Goal: Information Seeking & Learning: Learn about a topic

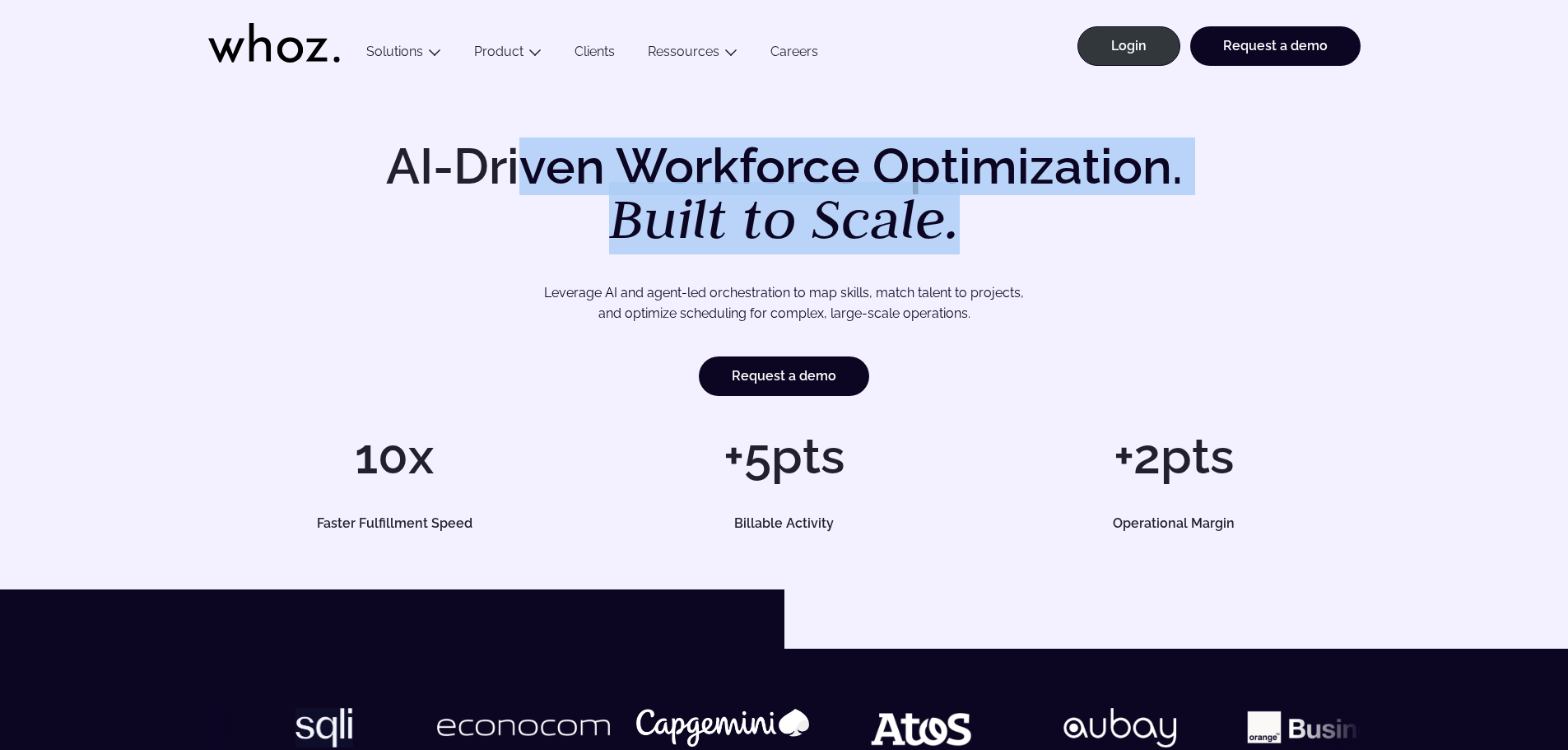
drag, startPoint x: 533, startPoint y: 167, endPoint x: 1192, endPoint y: 250, distance: 664.2
click at [1191, 249] on div "AI-Driven Workforce Optimization. Built to Scale. Leverage AI and agent-led orc…" at bounding box center [784, 269] width 1152 height 254
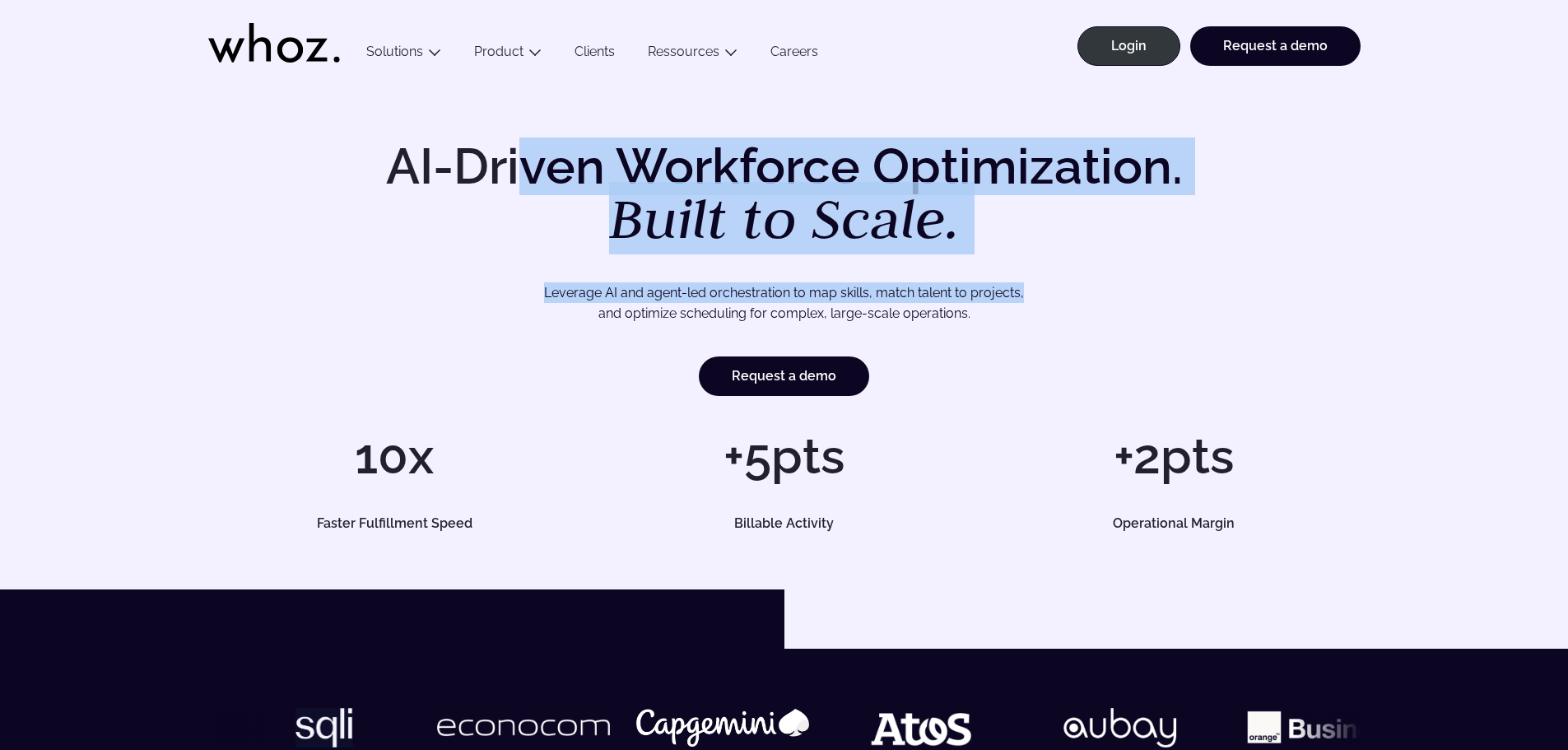
click at [1220, 300] on p "Leverage AI and agent-led orchestration to map skills, match talent to projects…" at bounding box center [784, 303] width 1037 height 42
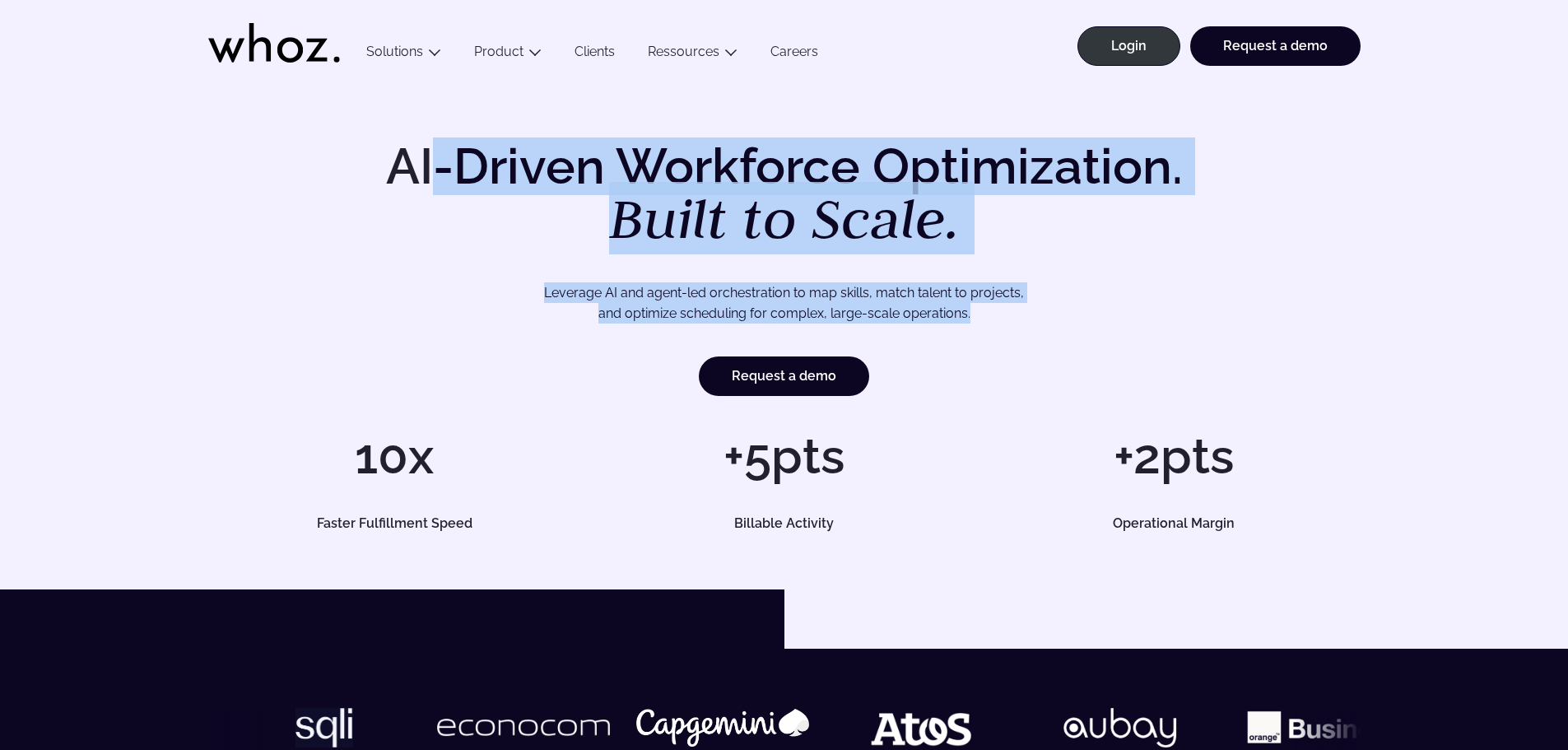
drag, startPoint x: 1088, startPoint y: 304, endPoint x: 409, endPoint y: 144, distance: 697.6
click at [409, 144] on div "AI-Driven Workforce Optimization. Built to Scale. Leverage AI and agent-led orc…" at bounding box center [784, 269] width 1152 height 254
click at [409, 144] on h1 "AI-Driven Workforce Optimization. Built to Scale." at bounding box center [784, 194] width 842 height 106
drag, startPoint x: 385, startPoint y: 155, endPoint x: 1219, endPoint y: 337, distance: 853.6
click at [1219, 337] on div "AI-Driven Workforce Optimization. Built to Scale. Leverage AI and agent-led orc…" at bounding box center [784, 269] width 1152 height 254
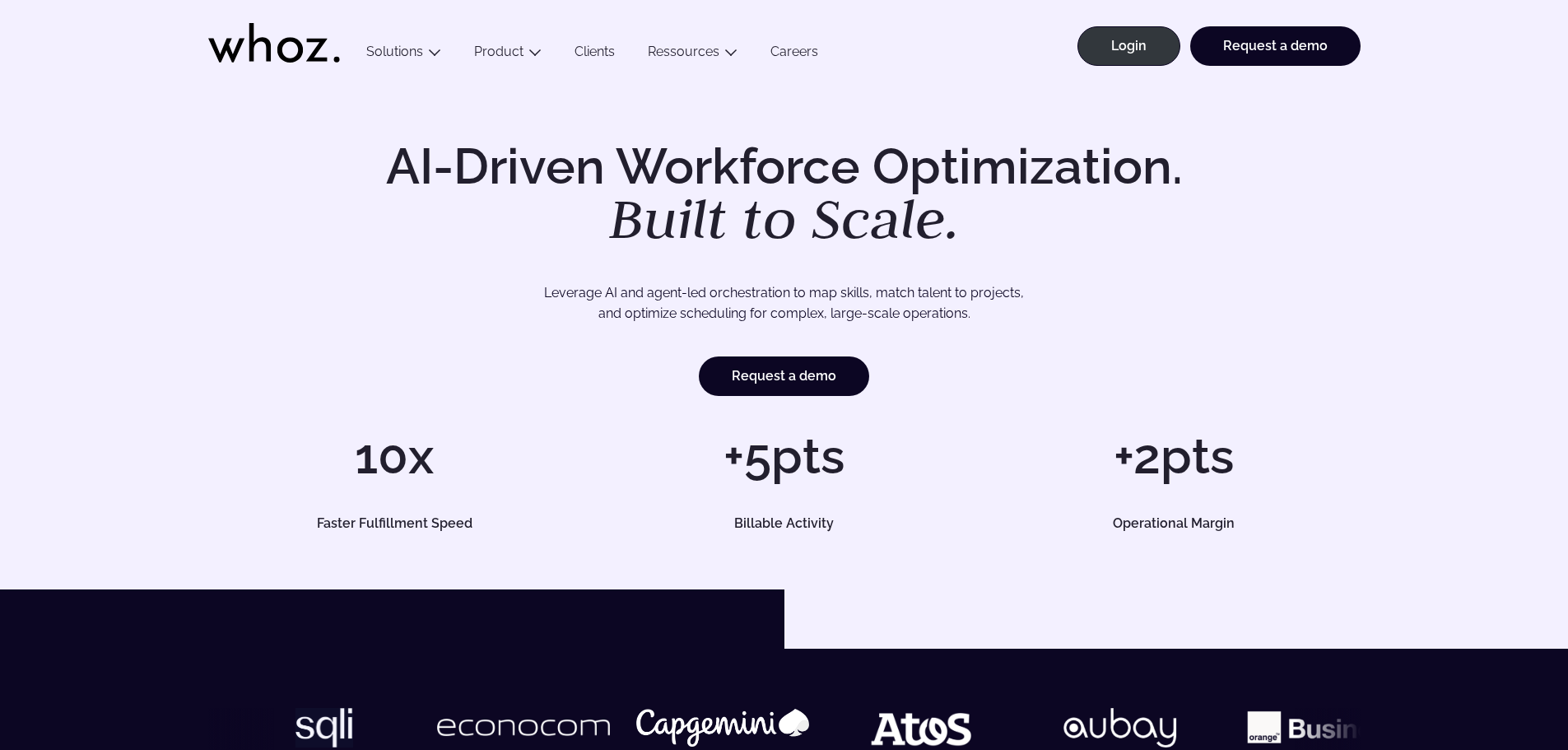
click at [1219, 337] on div "AI-Driven Workforce Optimization. Built to Scale. Leverage AI and agent-led orc…" at bounding box center [784, 269] width 1152 height 254
click at [485, 39] on ul "Menu Solutions Industries IT Services Consulting Engineering Company size Large…" at bounding box center [591, 41] width 485 height 82
click at [504, 42] on ul "Menu Solutions Industries IT Services Consulting Engineering Company size Large…" at bounding box center [591, 41] width 485 height 82
click at [502, 52] on link "Product" at bounding box center [498, 51] width 49 height 15
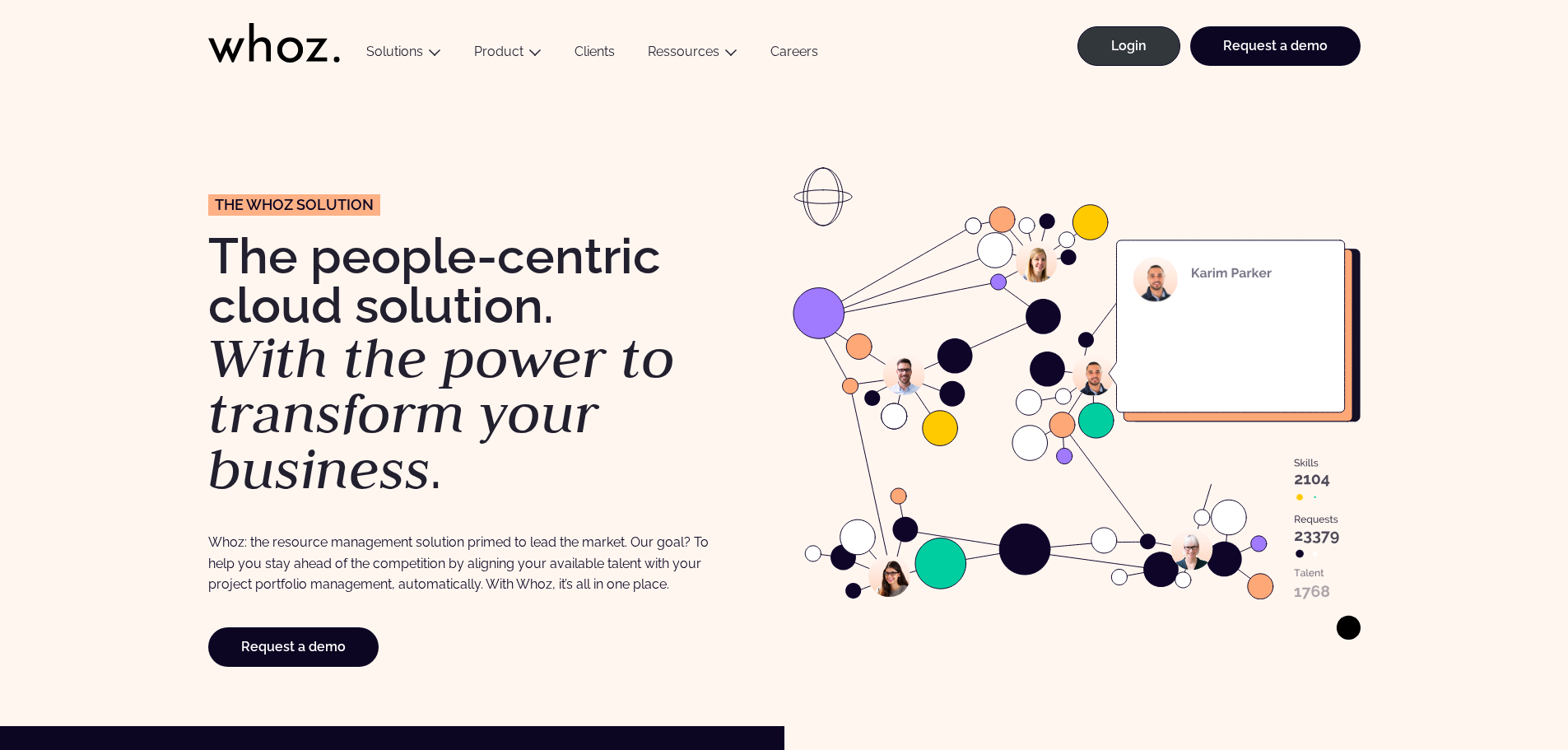
click at [289, 46] on icon at bounding box center [273, 43] width 132 height 39
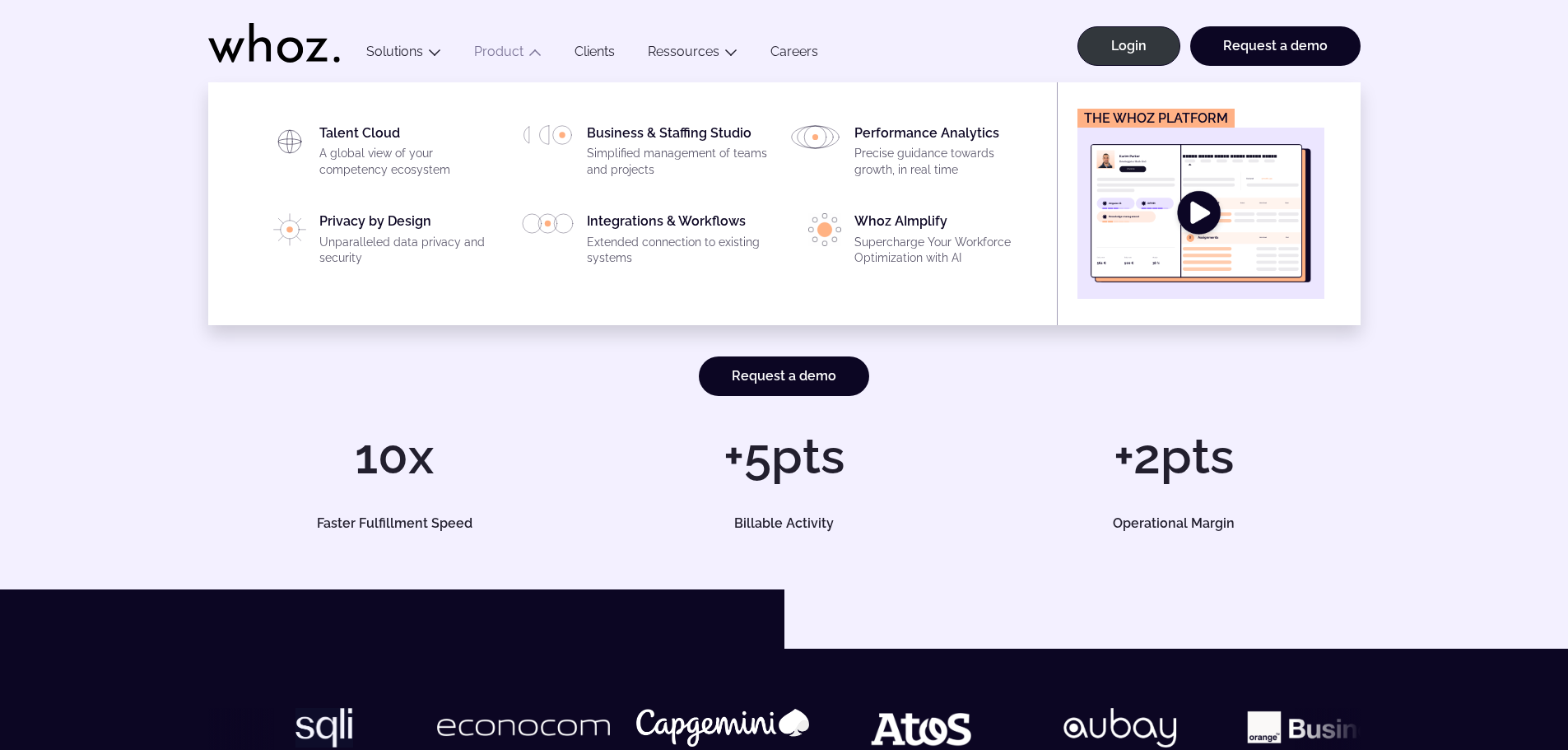
click at [485, 47] on link "Product" at bounding box center [498, 51] width 49 height 15
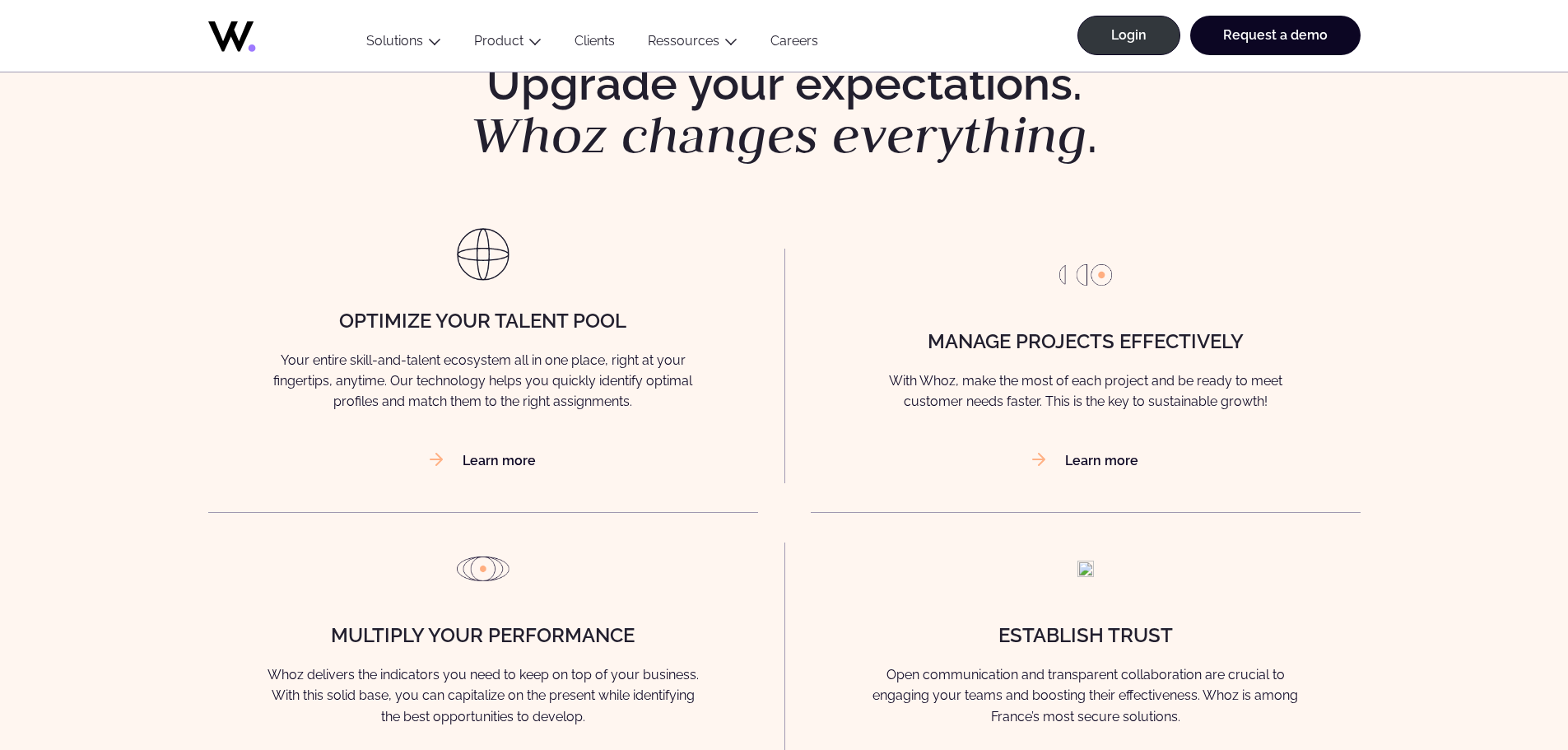
scroll to position [1071, 0]
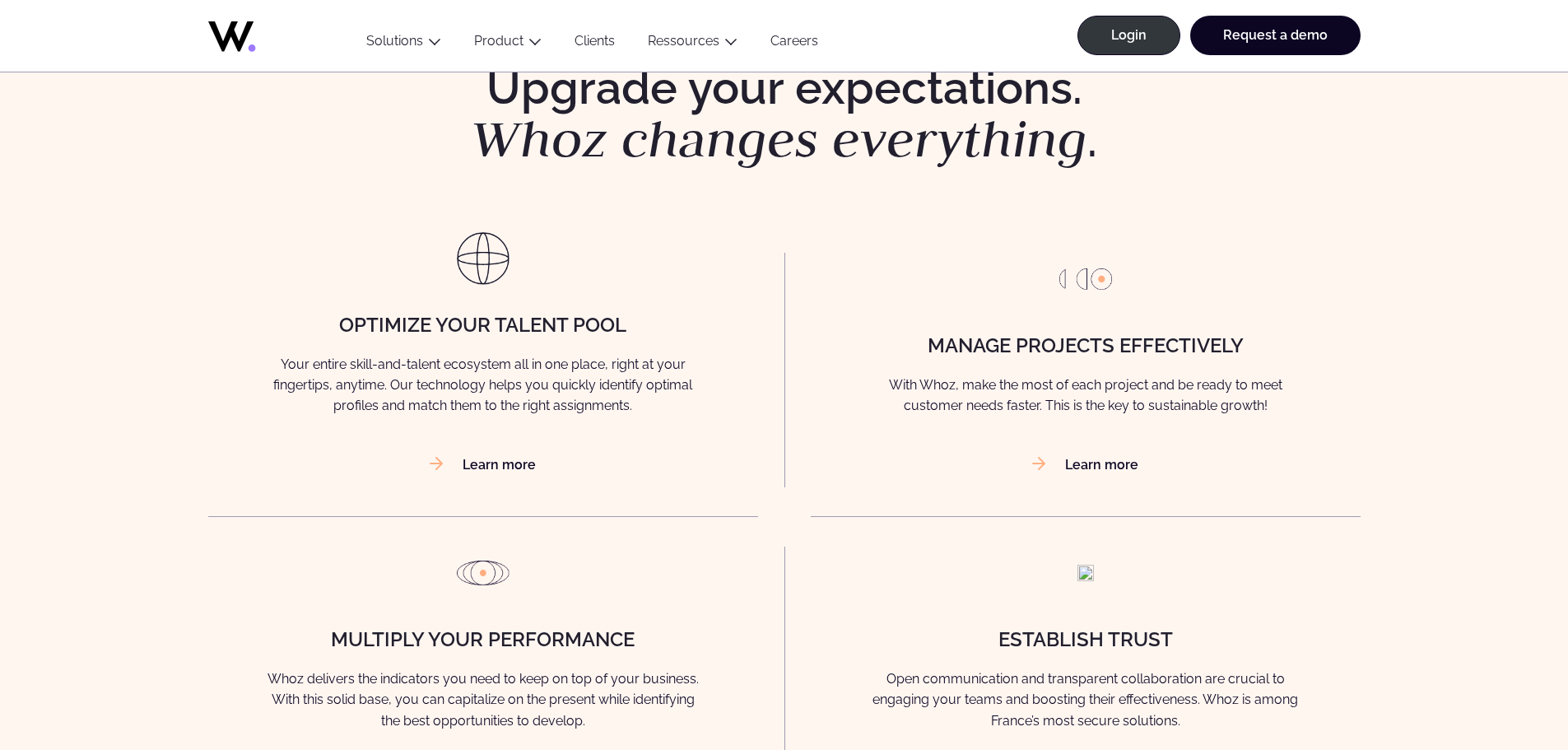
click at [789, 38] on link "Careers" at bounding box center [794, 44] width 81 height 22
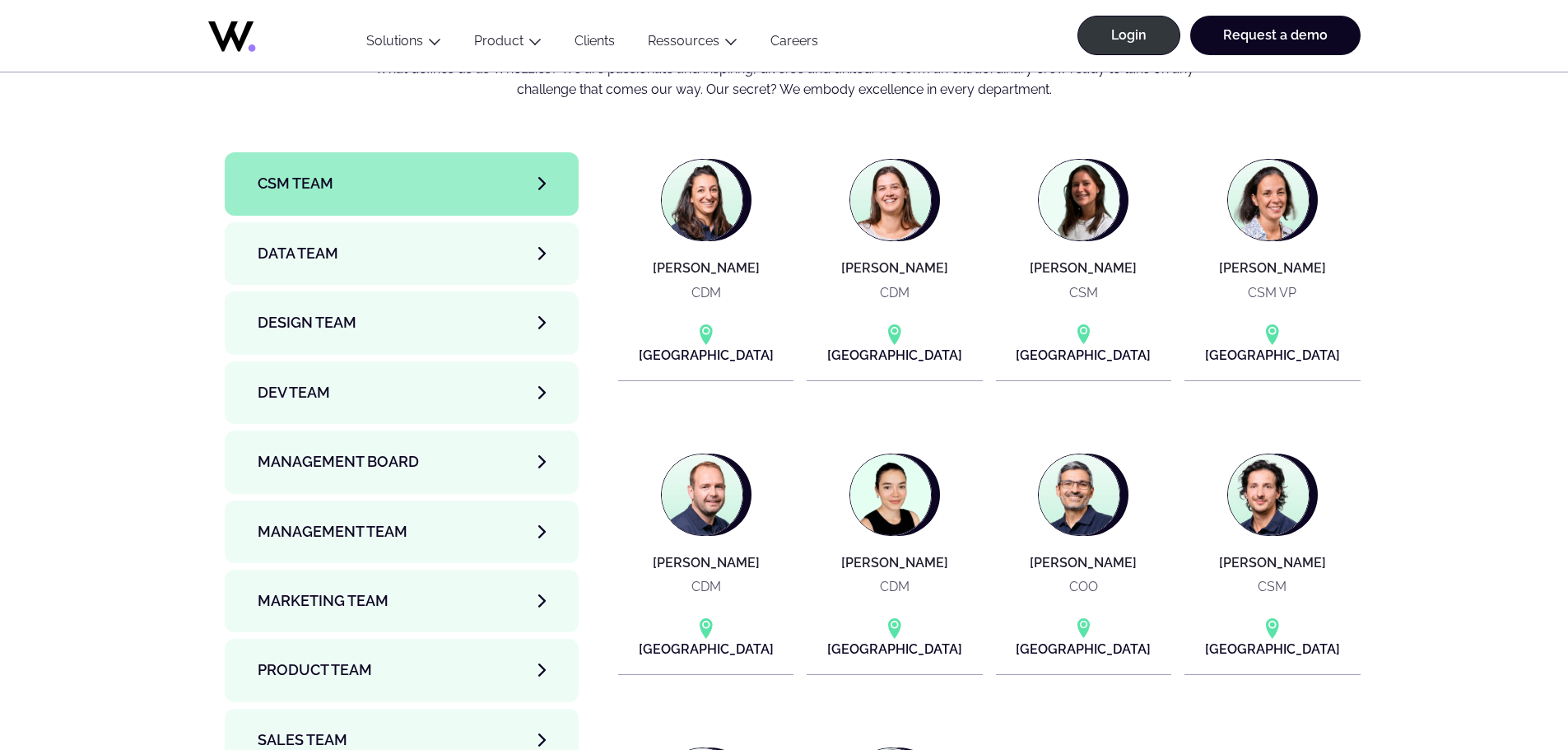
scroll to position [5513, 0]
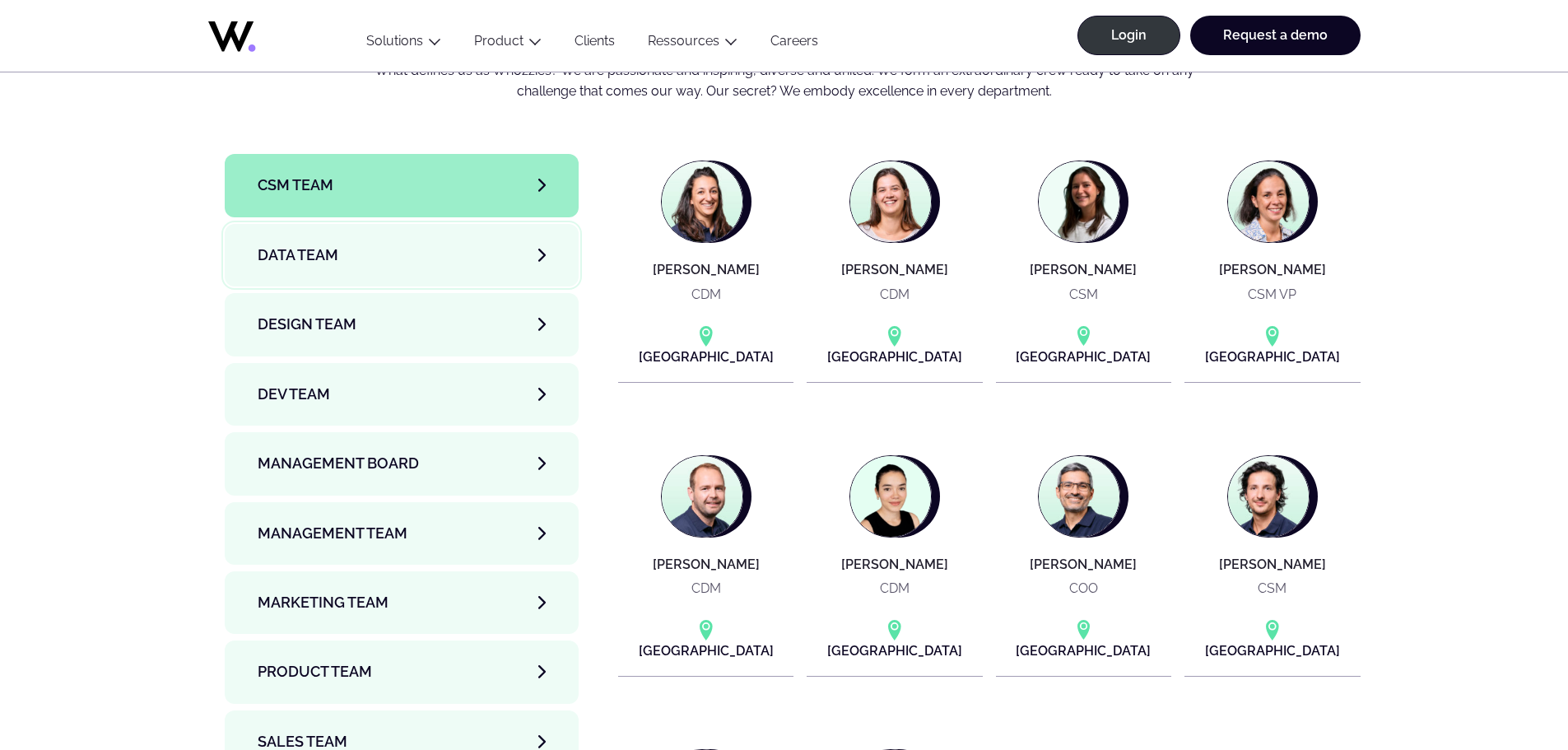
click at [428, 224] on link "Data team" at bounding box center [402, 255] width 355 height 63
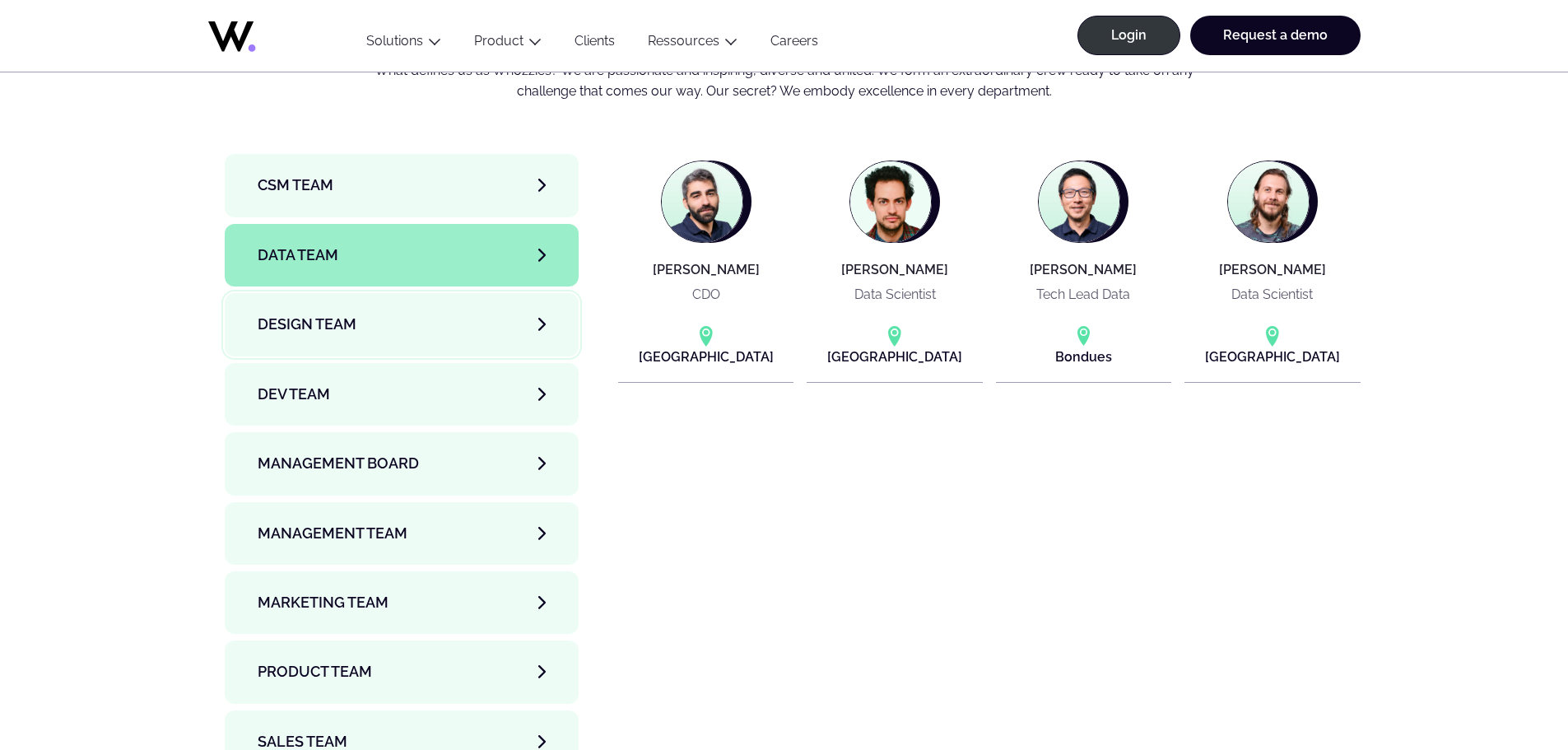
click at [458, 293] on link "Design team" at bounding box center [402, 324] width 355 height 63
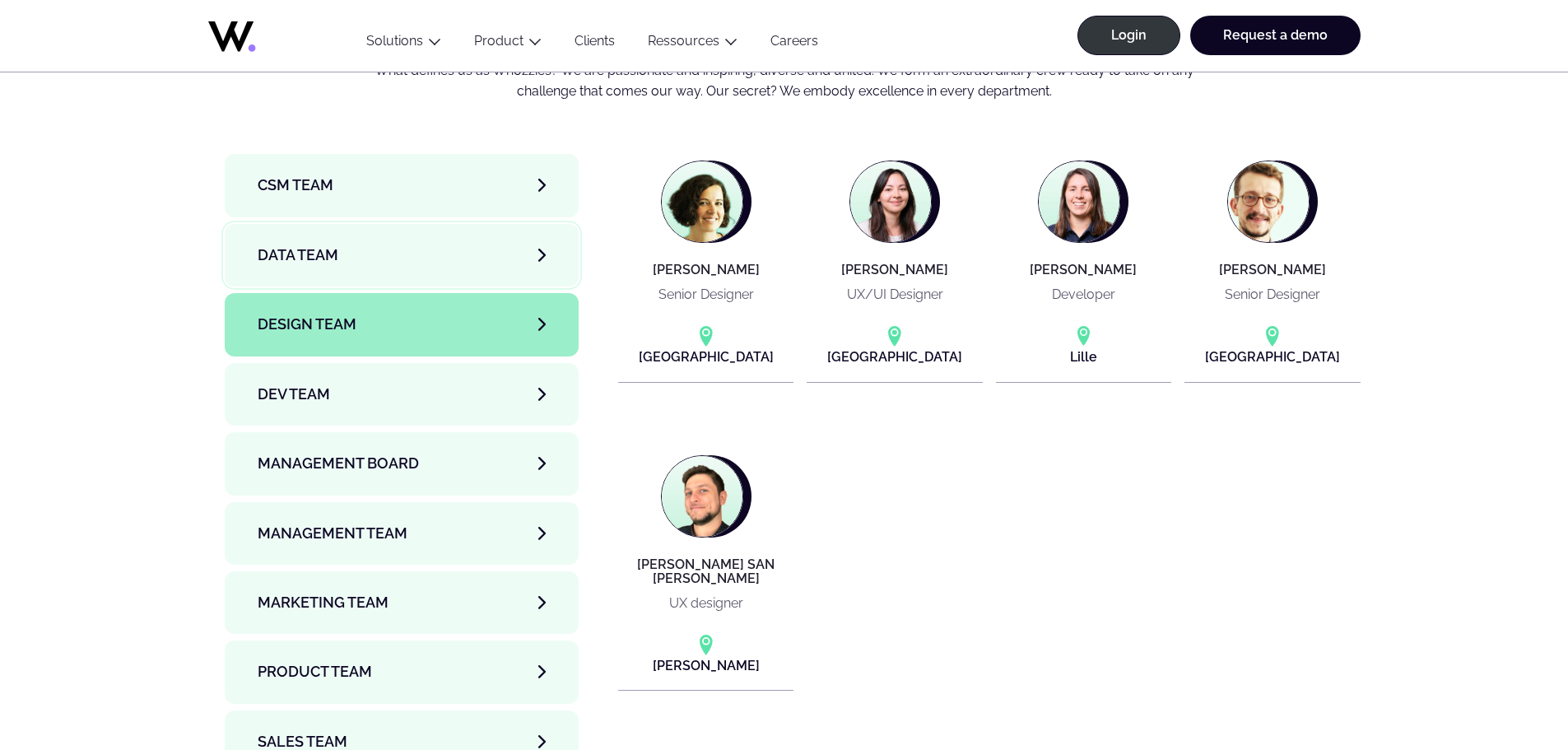
click at [467, 224] on link "Data team" at bounding box center [402, 255] width 355 height 63
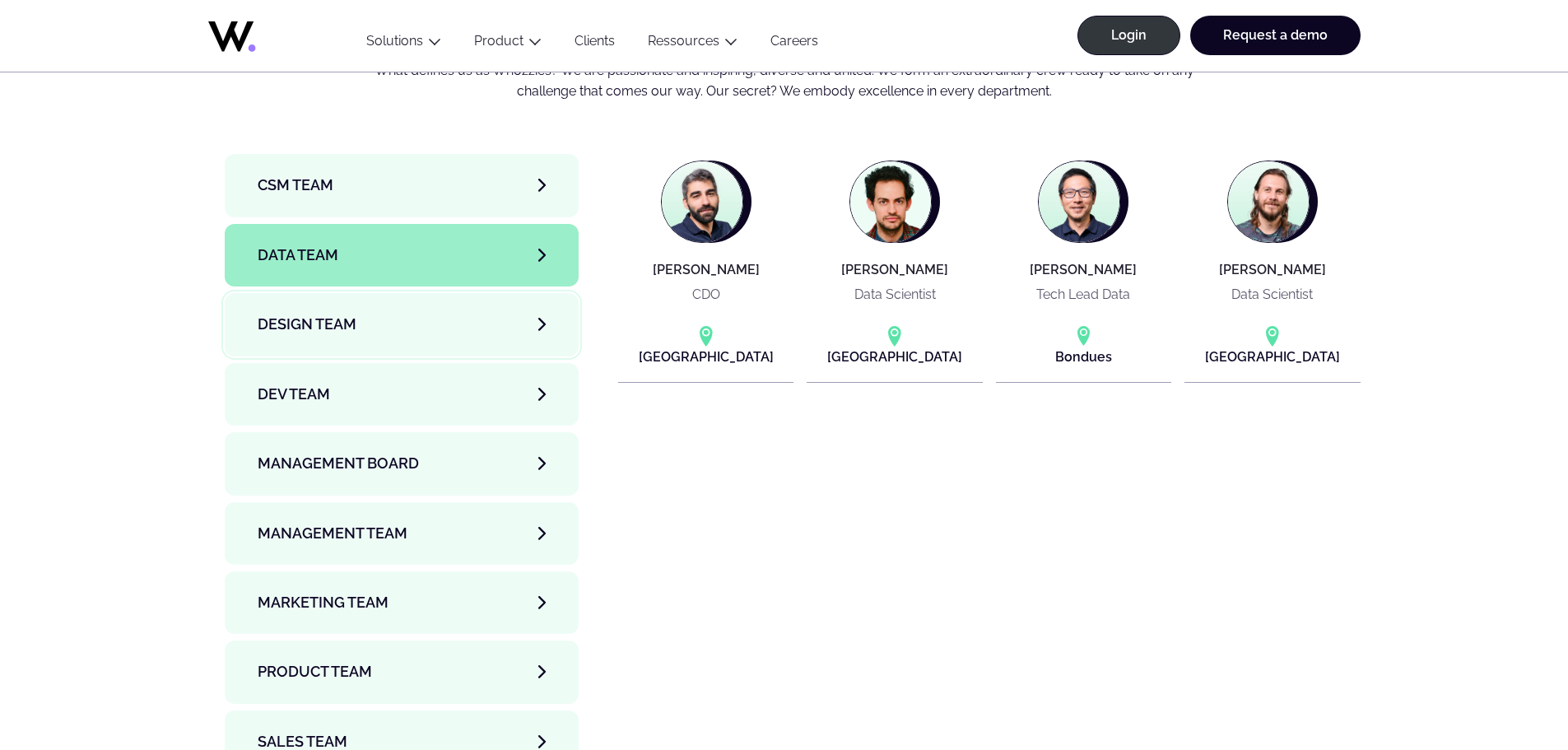
click at [499, 293] on link "Design team" at bounding box center [402, 324] width 355 height 63
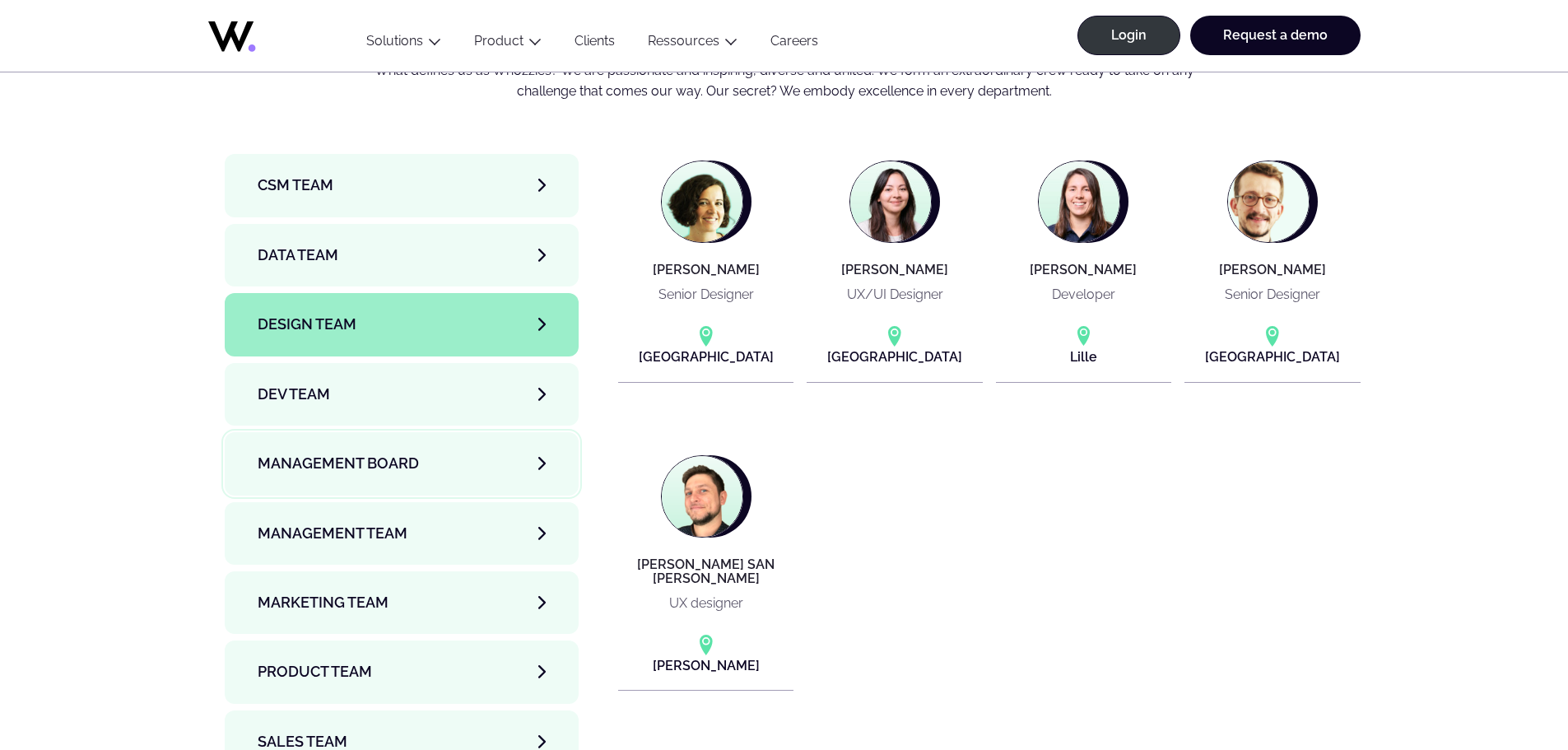
click at [474, 432] on link "Management Board" at bounding box center [402, 463] width 355 height 63
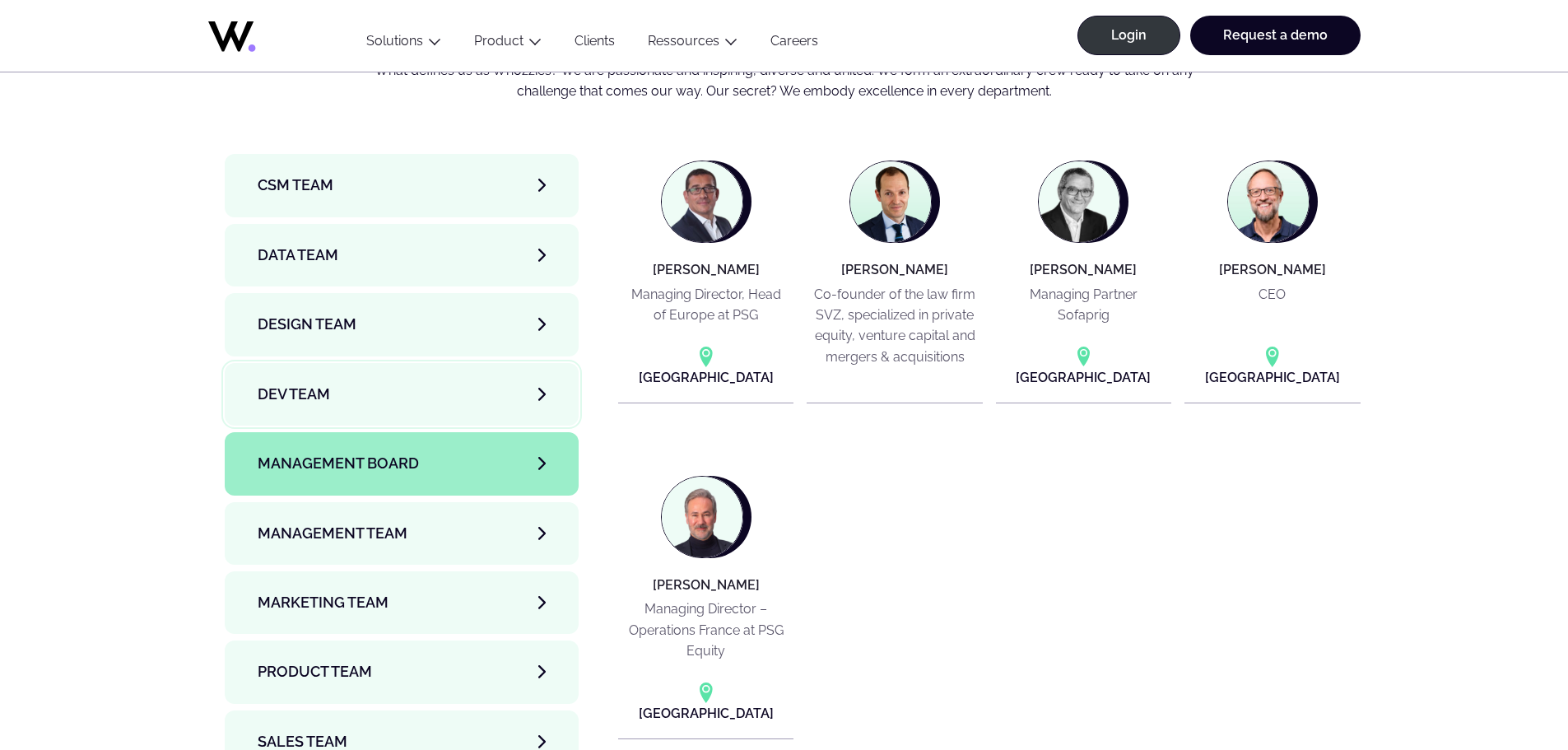
click at [497, 363] on link "Dev team" at bounding box center [402, 394] width 355 height 63
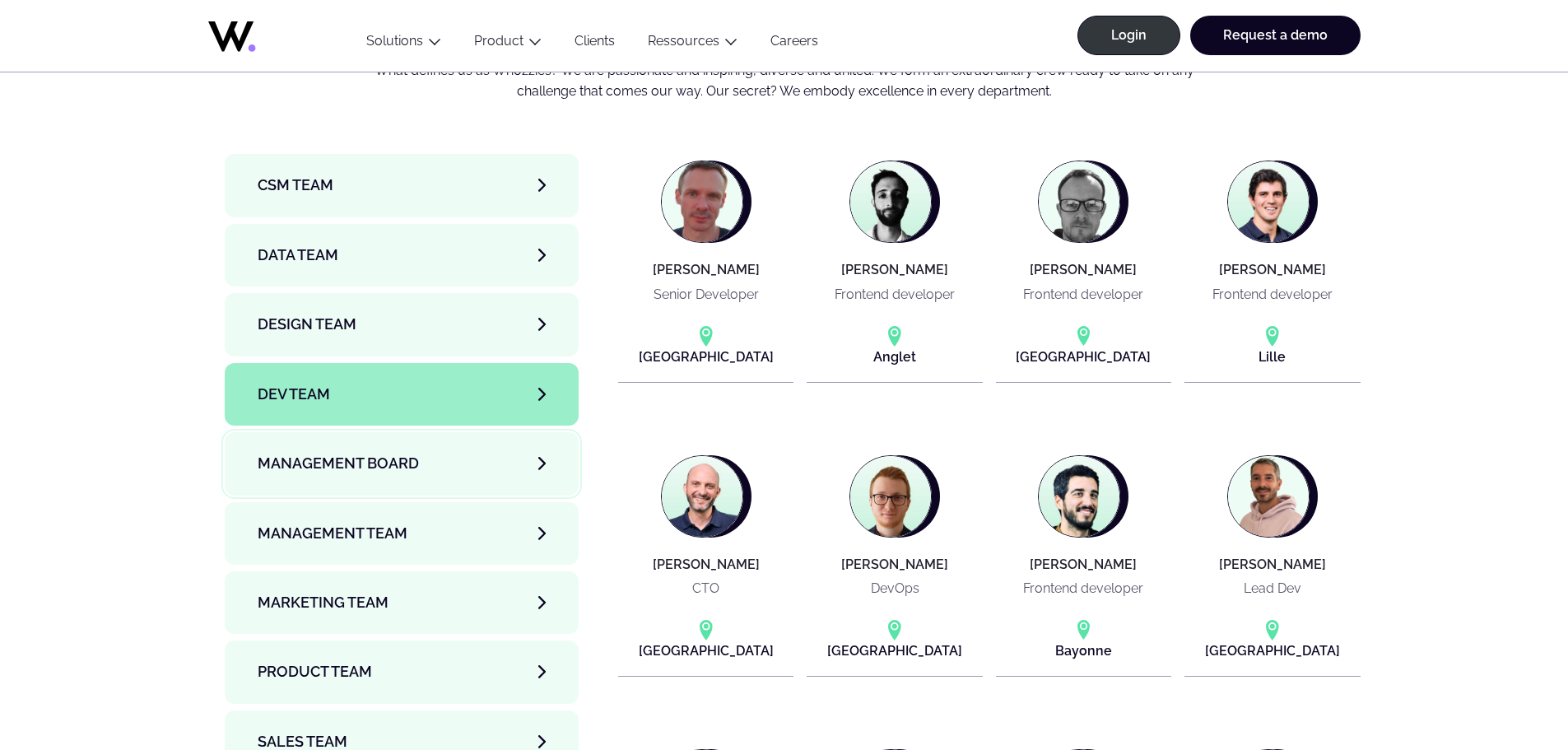
click at [492, 432] on link "Management Board" at bounding box center [402, 463] width 355 height 63
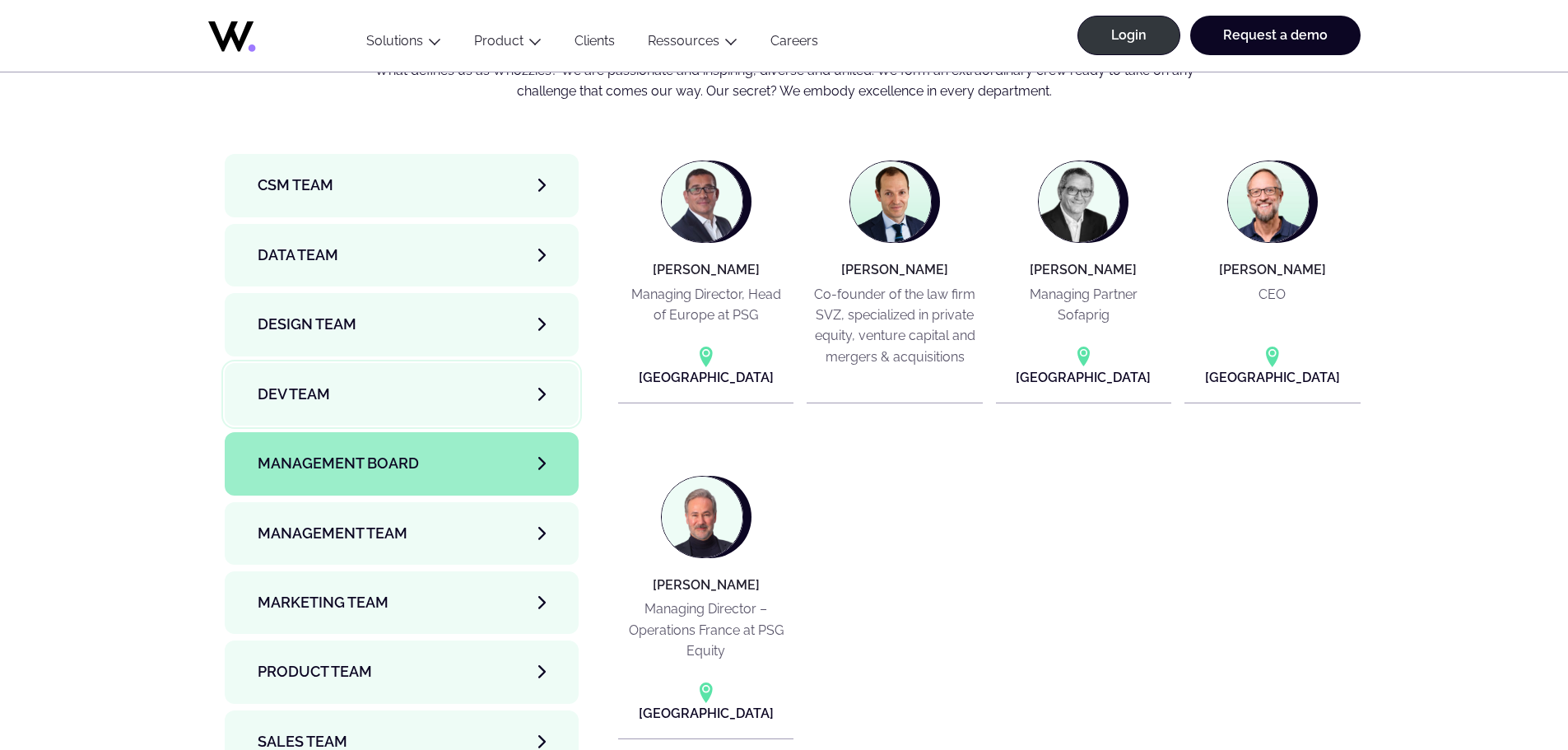
click at [482, 363] on link "Dev team" at bounding box center [402, 394] width 355 height 63
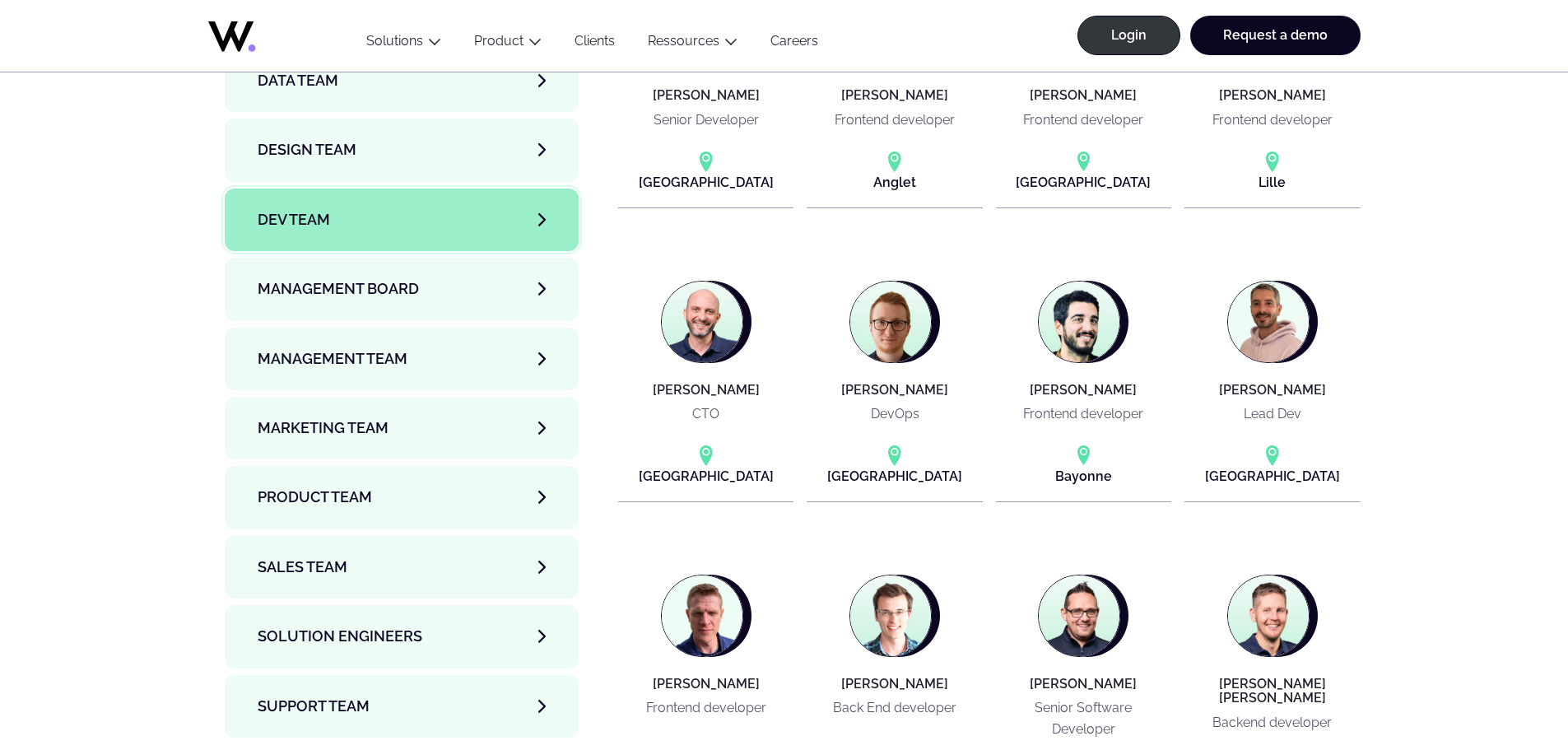
scroll to position [5677, 0]
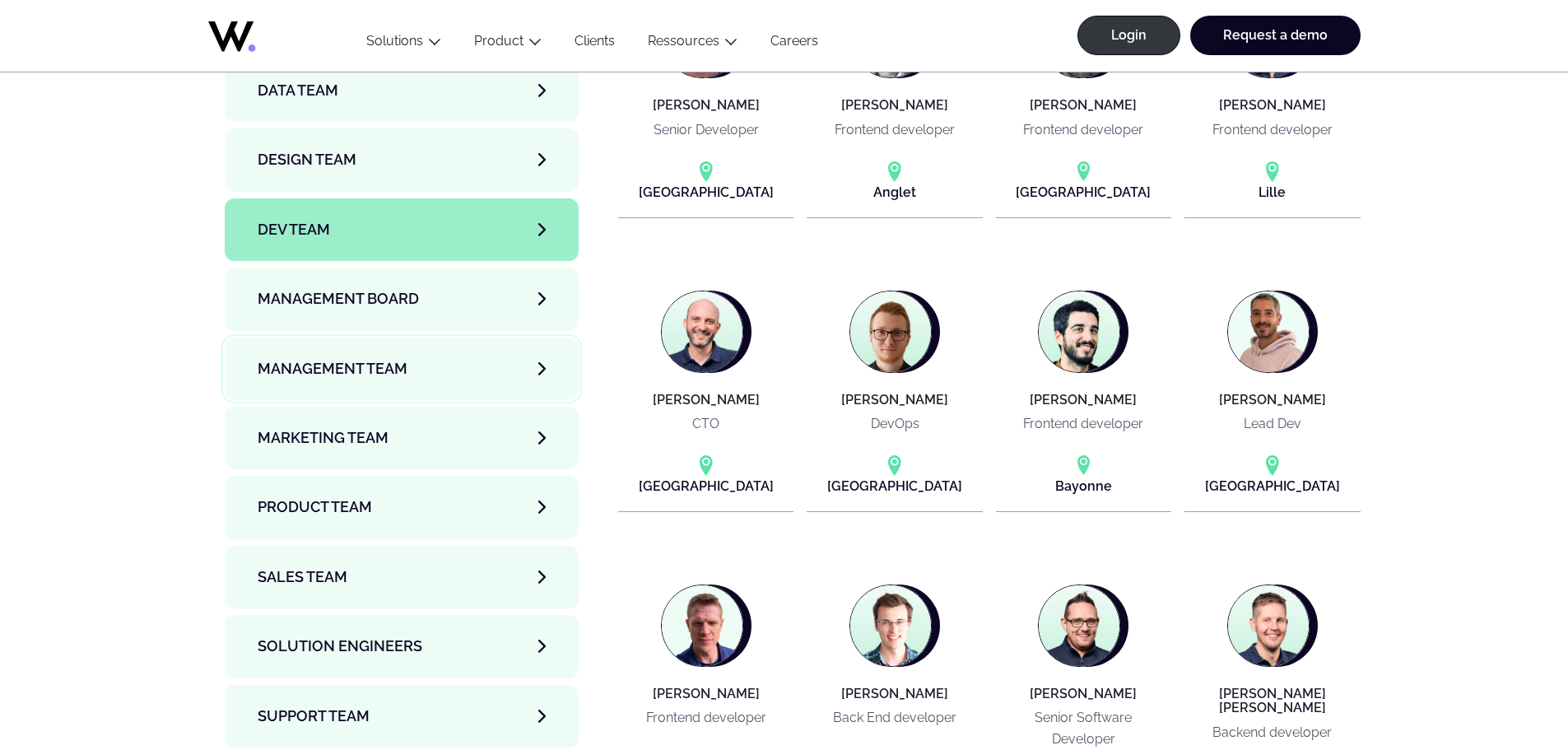
click at [532, 338] on link "Management Team" at bounding box center [402, 369] width 355 height 63
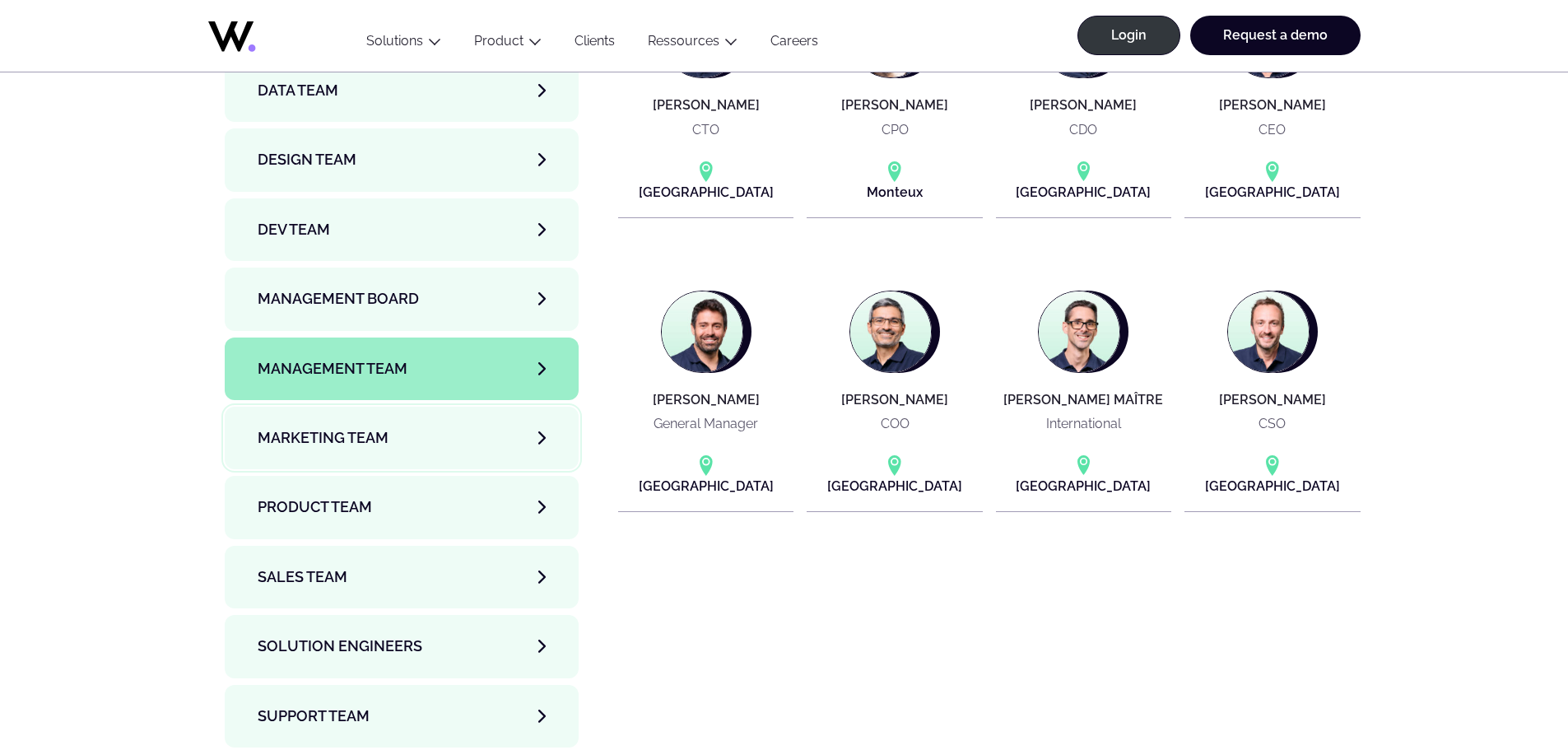
click at [452, 407] on link "Marketing Team" at bounding box center [402, 438] width 355 height 63
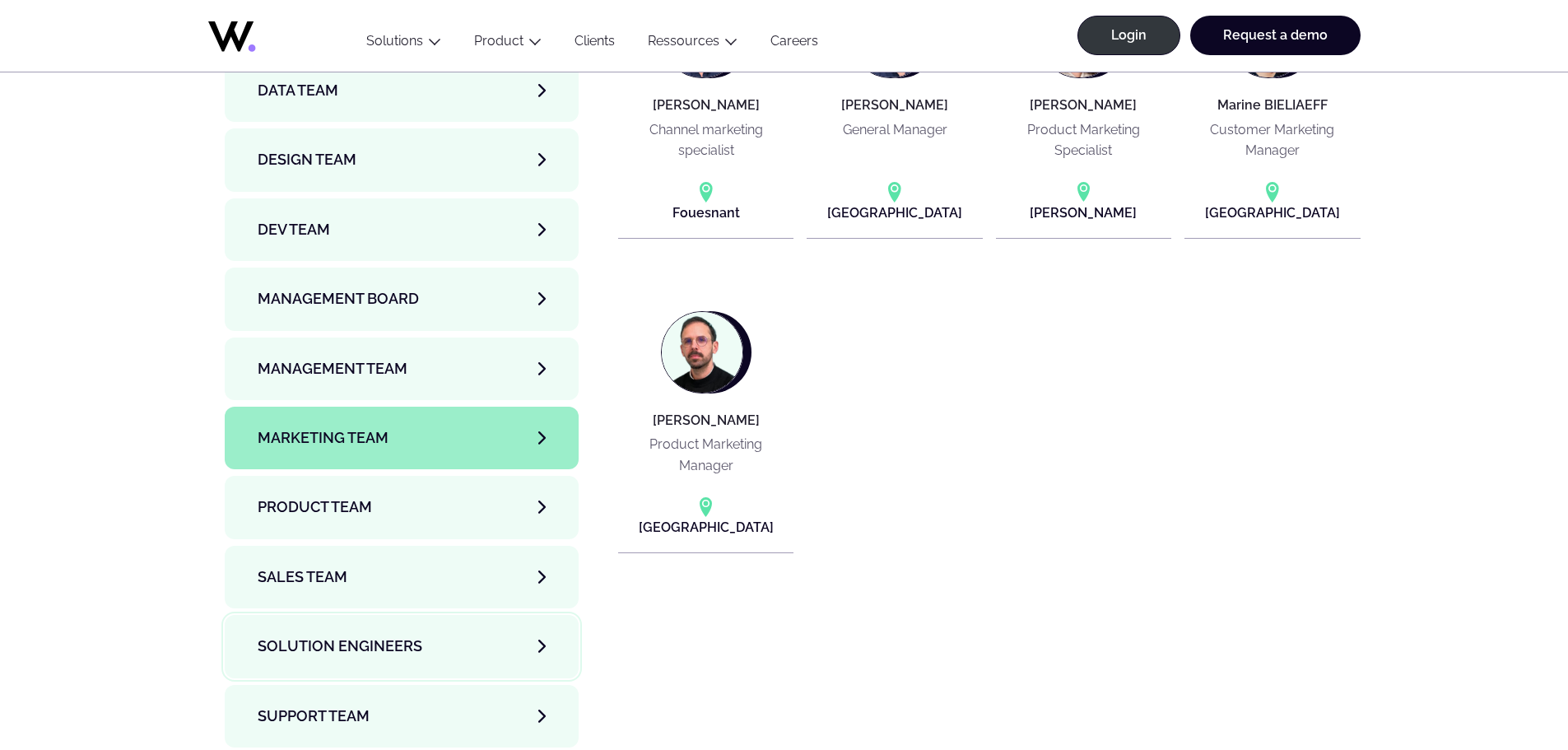
click at [421, 615] on link "Solution Engineers" at bounding box center [402, 646] width 355 height 63
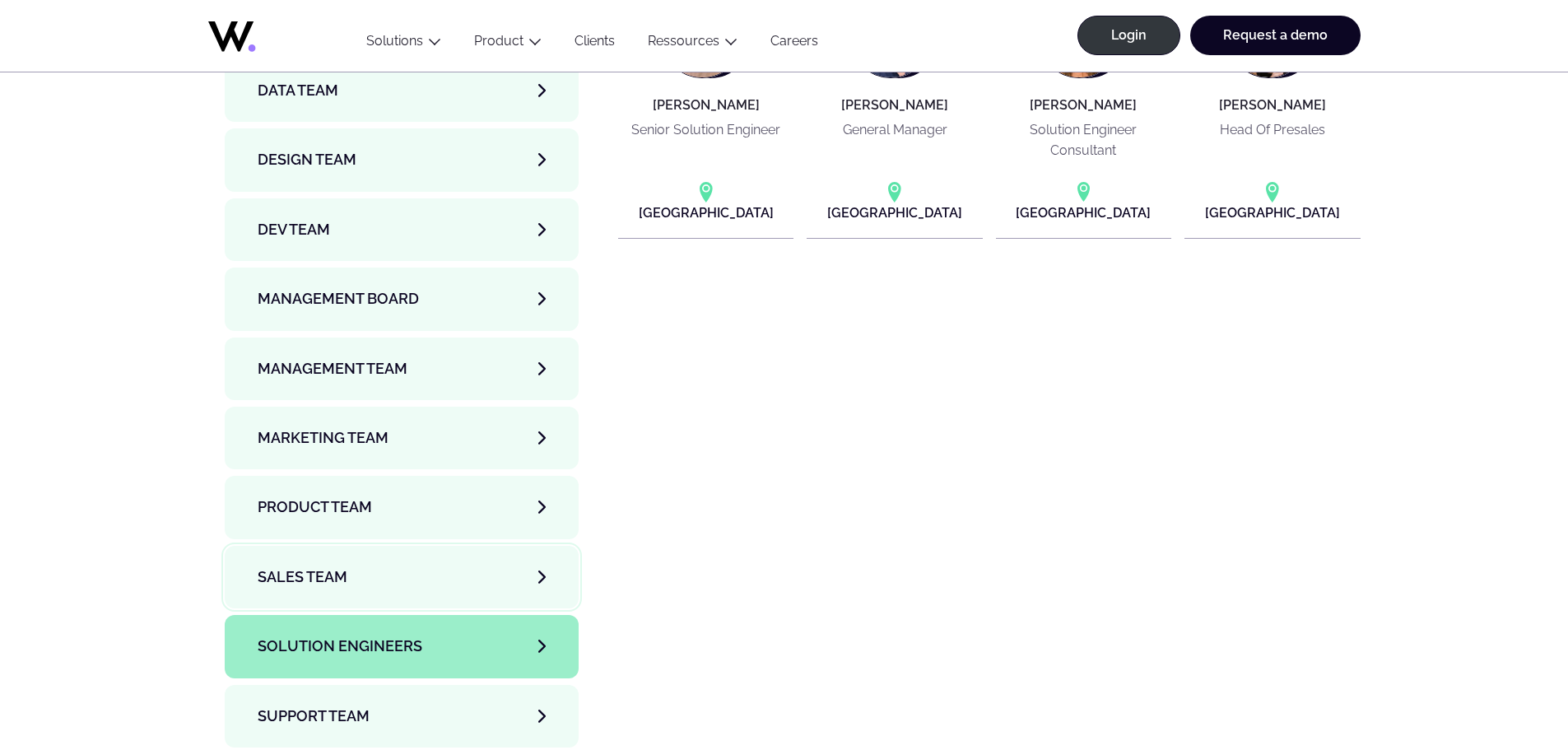
click at [470, 546] on link "Sales team" at bounding box center [402, 577] width 355 height 63
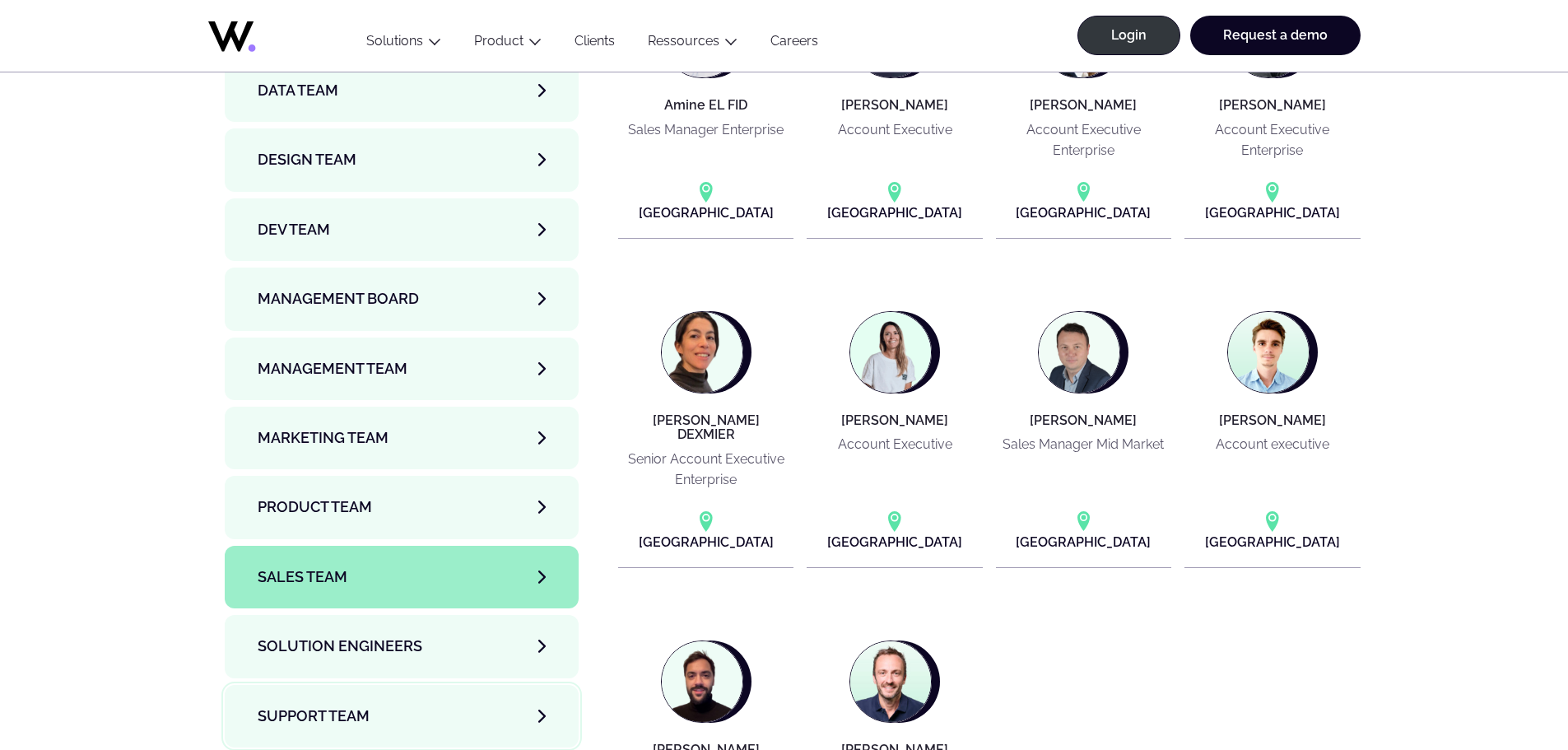
click at [469, 685] on link "Support team" at bounding box center [402, 716] width 355 height 63
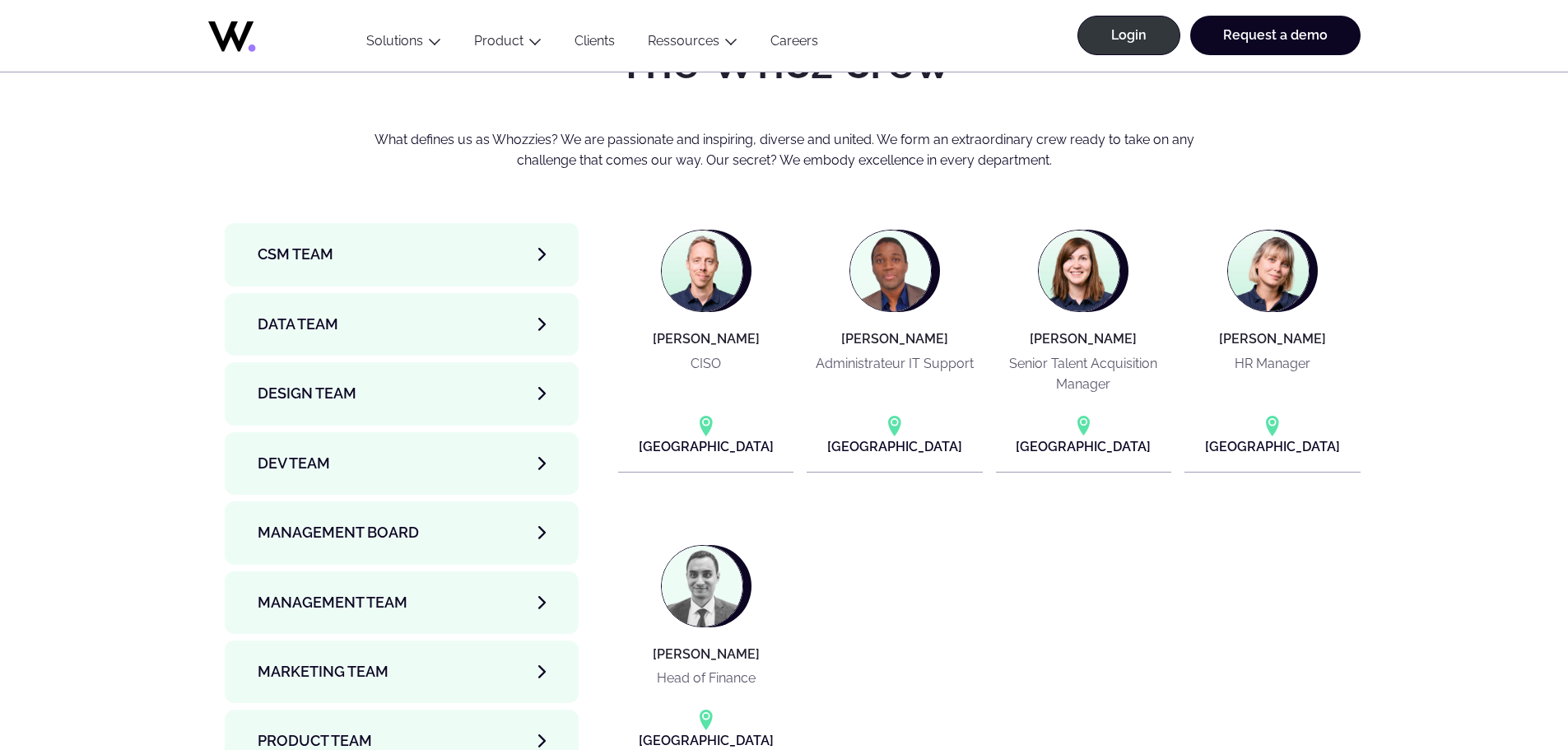
scroll to position [5430, 0]
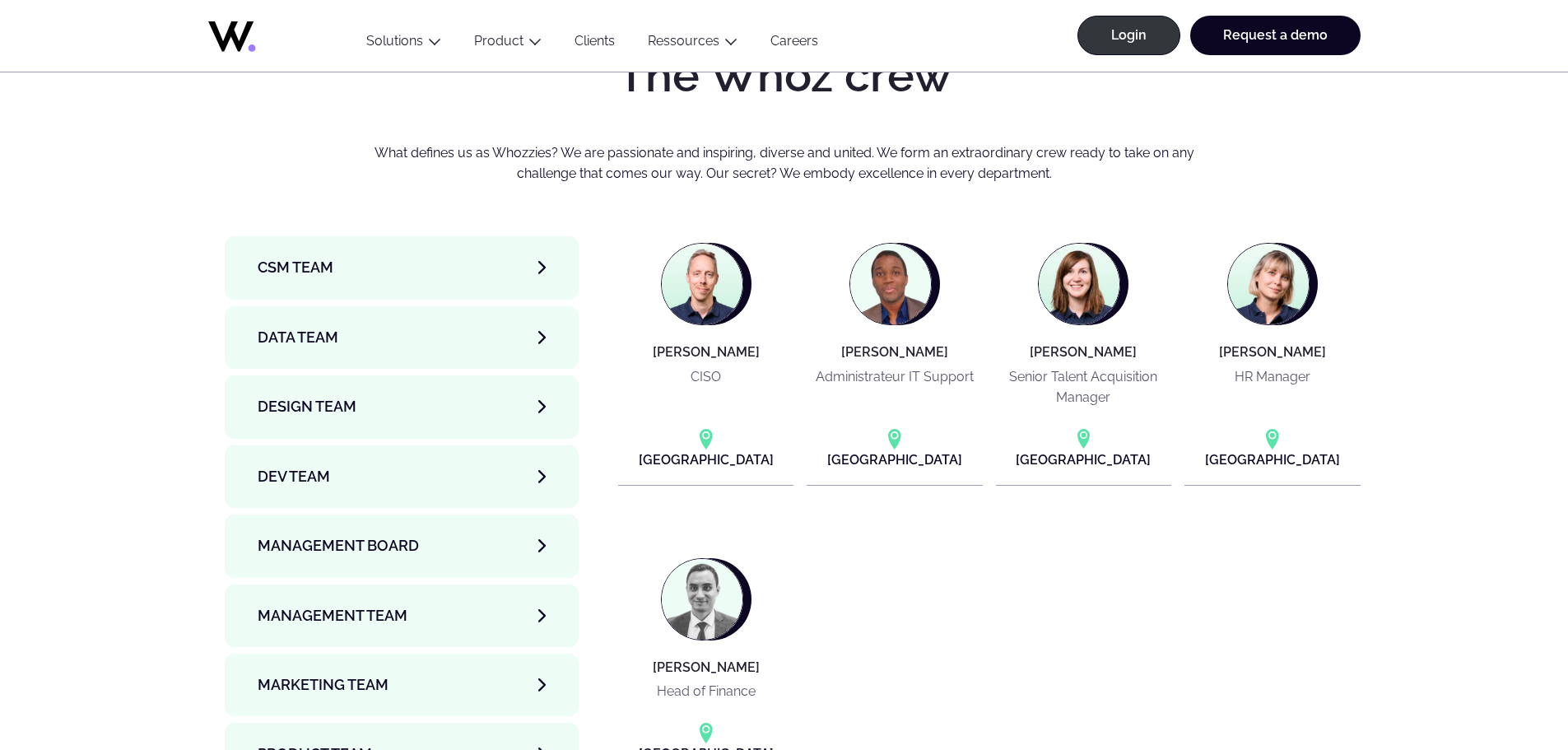
drag, startPoint x: 401, startPoint y: 116, endPoint x: 412, endPoint y: 134, distance: 21.1
click at [439, 237] on link "CSM team" at bounding box center [402, 268] width 355 height 63
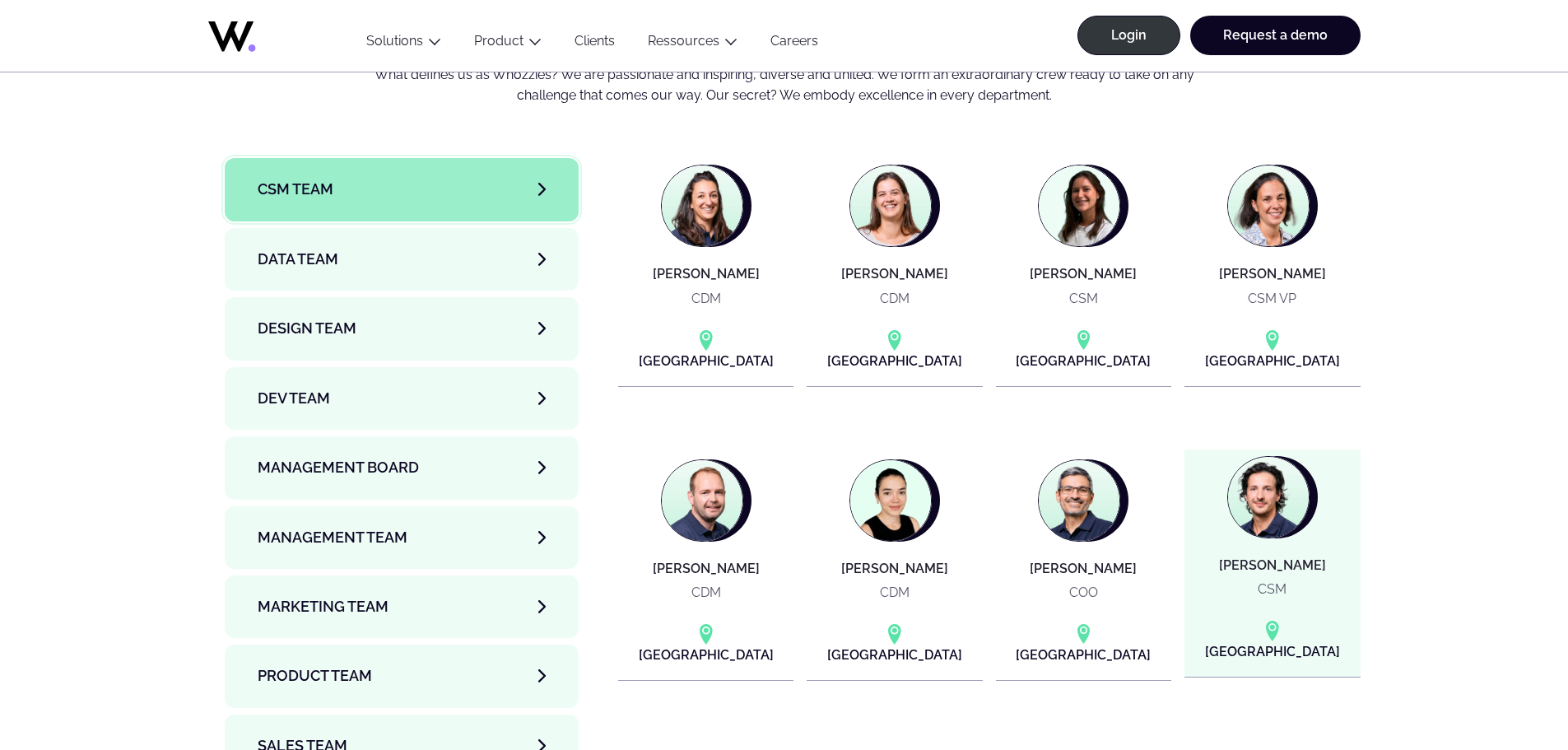
scroll to position [5431, 0]
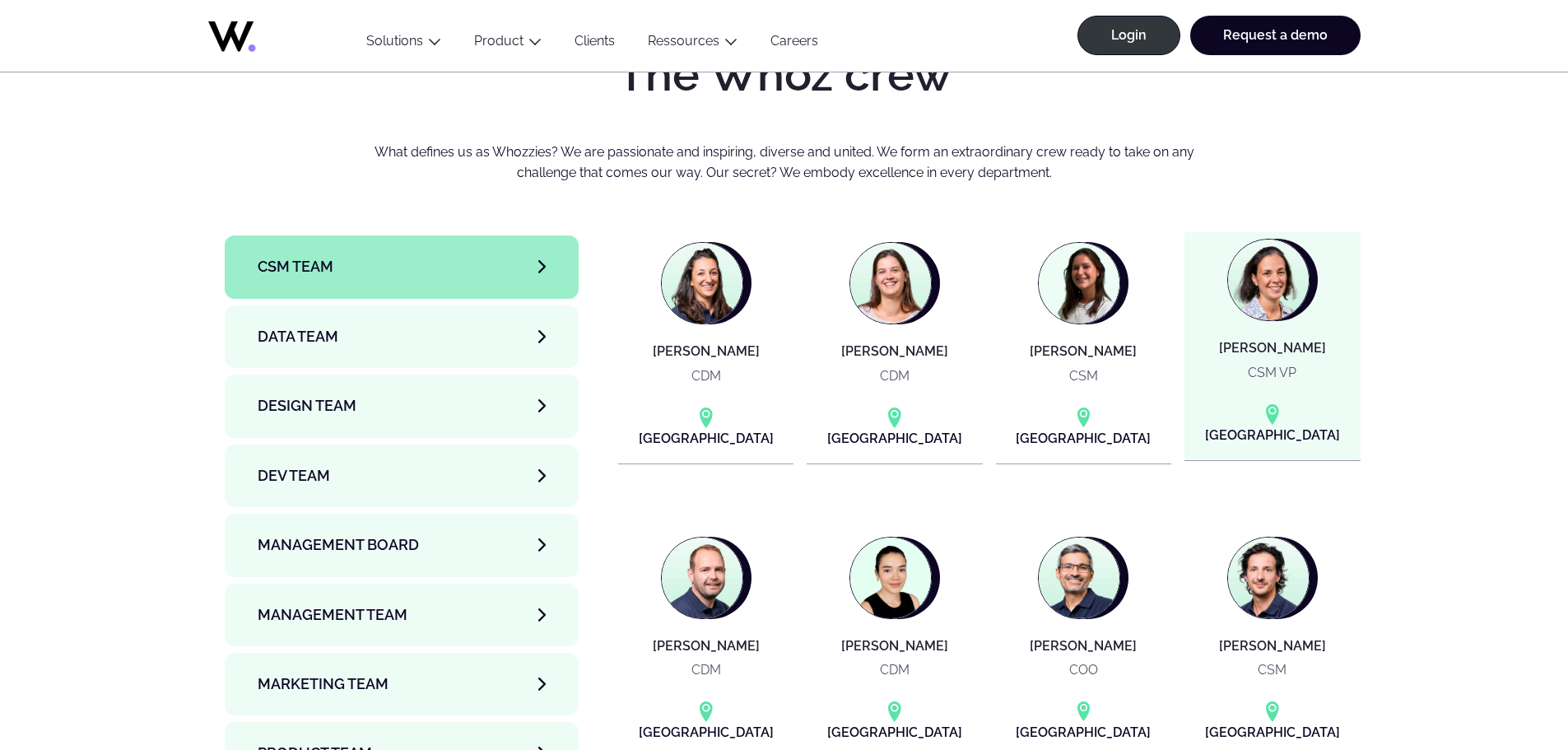
click at [1297, 344] on article "Émilie GENTRIC-GERBAULT CSM VP Paris" at bounding box center [1272, 346] width 176 height 228
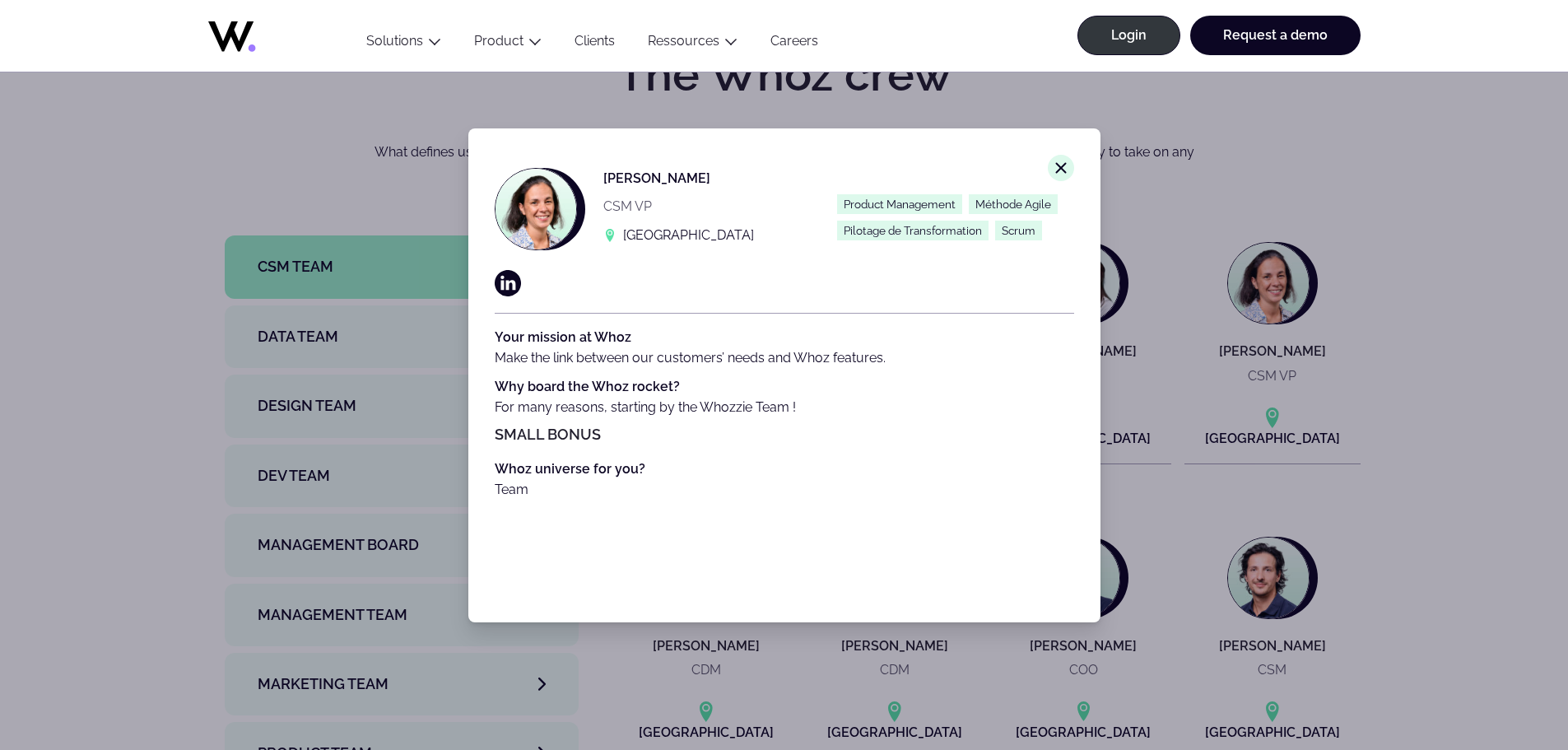
click at [1383, 289] on div "Close modal window. Émilie GENTRIC-GERBAULT CSM VP Paris Product Management Mét…" at bounding box center [784, 375] width 1568 height 750
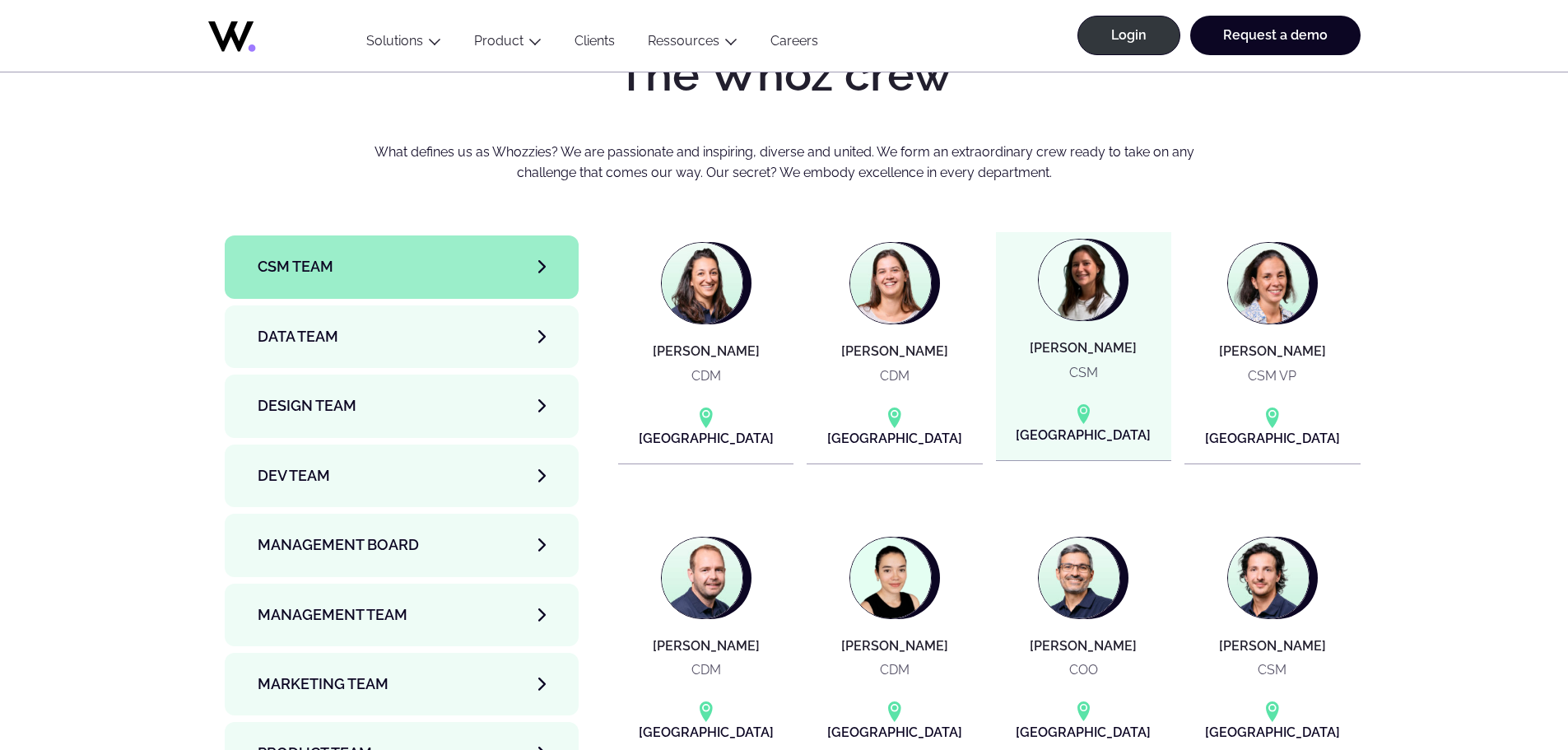
click at [1099, 312] on article "Elise CHARLES CSM Paris" at bounding box center [1083, 346] width 176 height 228
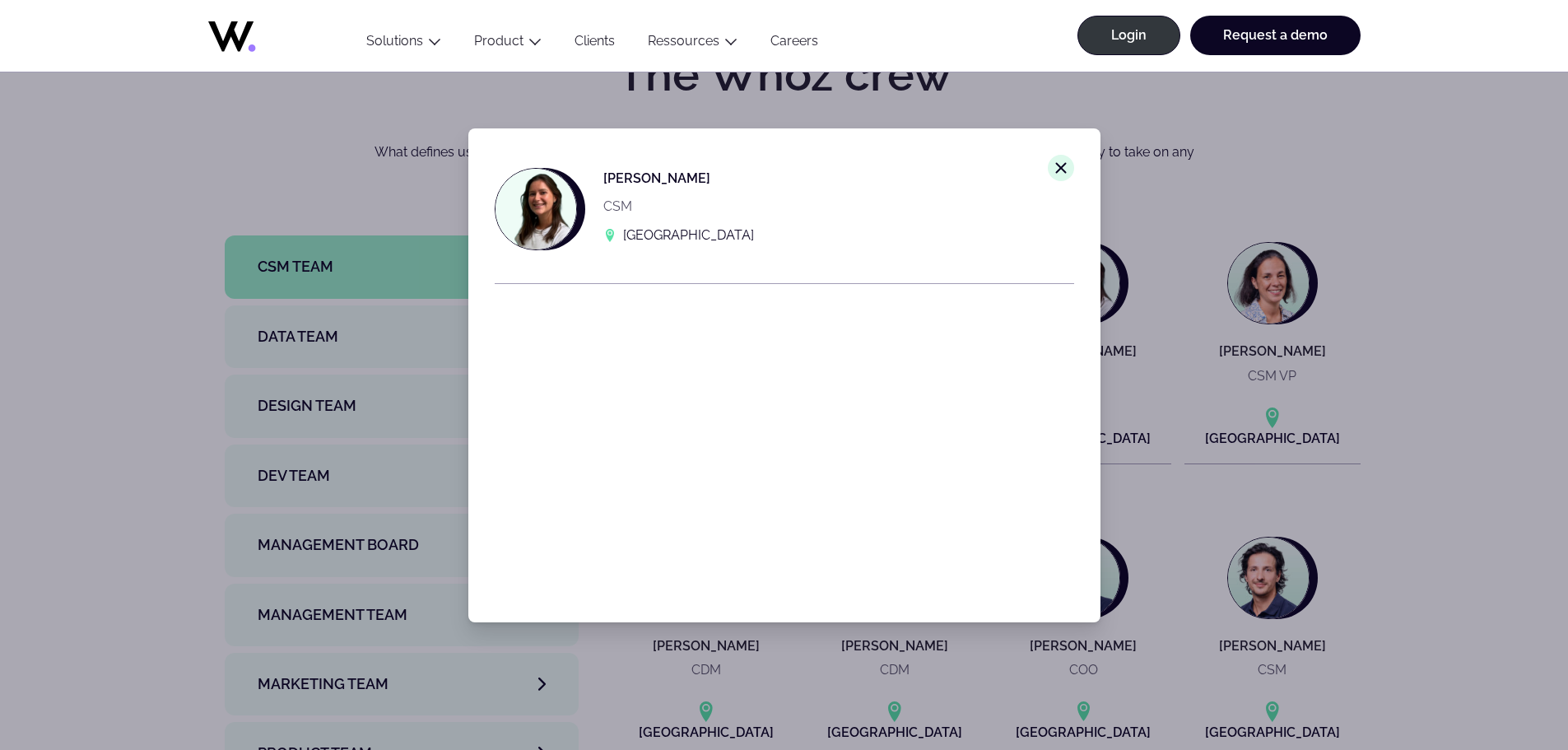
click at [1407, 306] on div "Close modal window. Elise CHARLES CSM Paris" at bounding box center [784, 375] width 1568 height 750
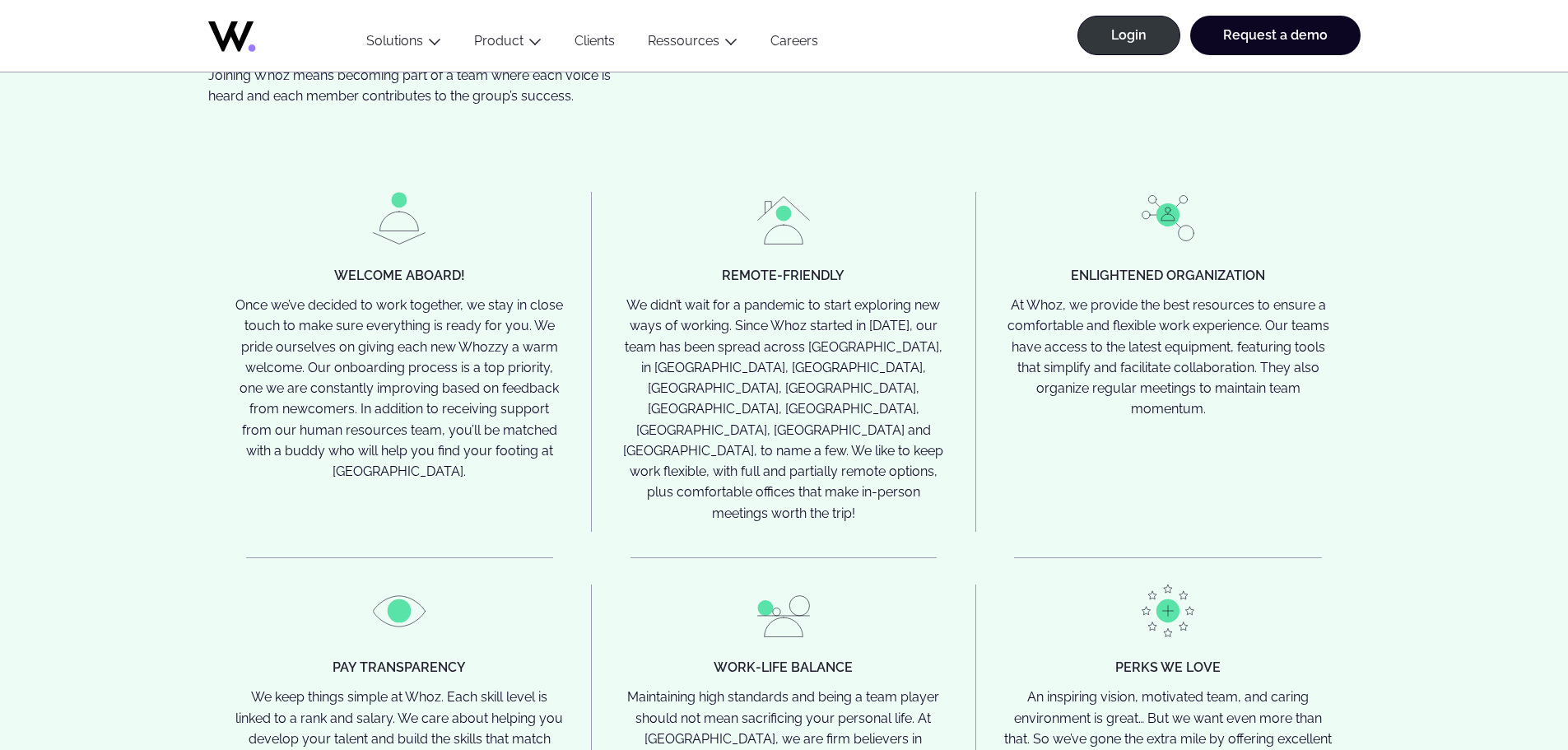
scroll to position [4006, 0]
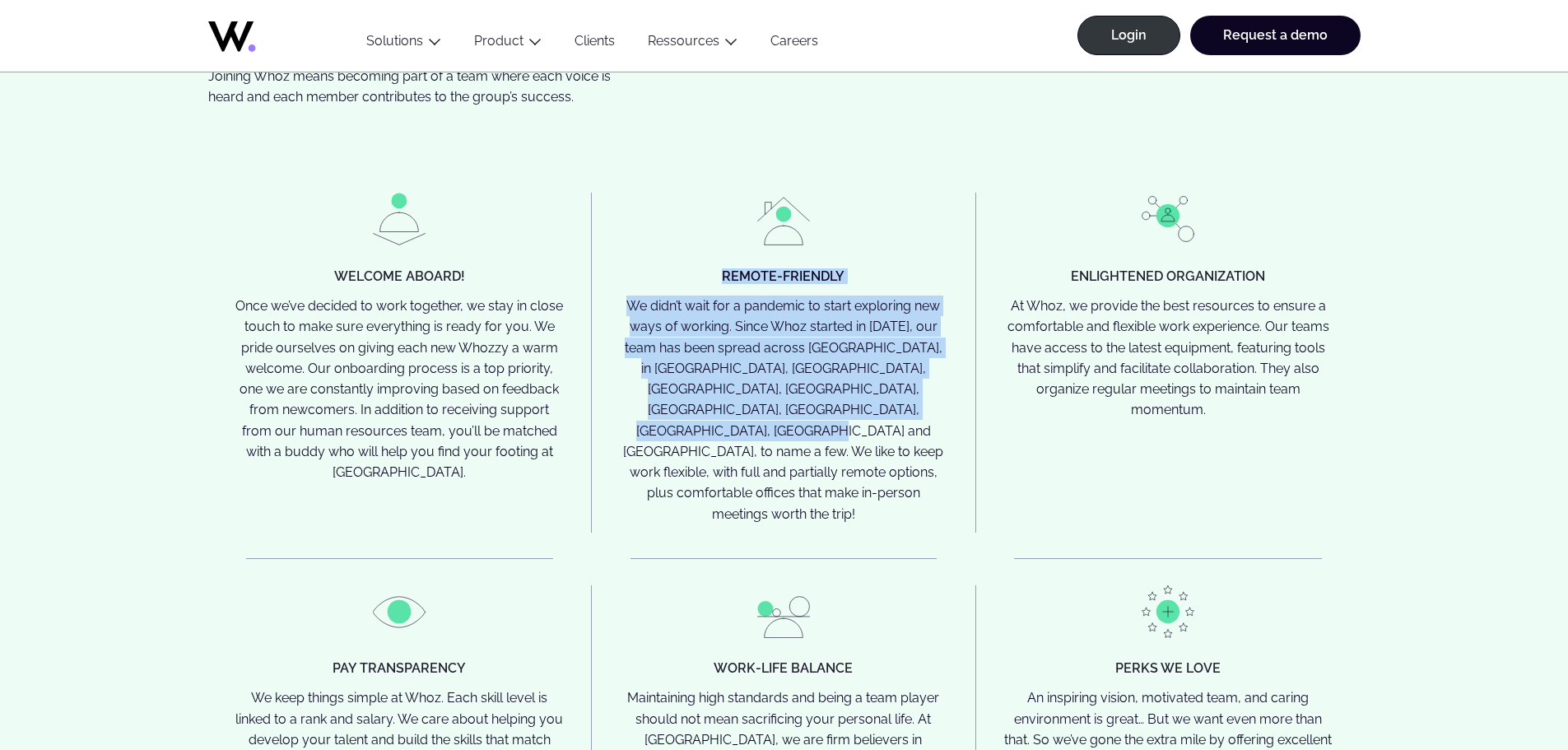
drag, startPoint x: 702, startPoint y: 241, endPoint x: 859, endPoint y: 419, distance: 237.3
click at [859, 419] on div "Remote-friendly We didn’t wait for a pandemic to start exploring new ways of wo…" at bounding box center [783, 362] width 384 height 339
click at [859, 419] on p "We didn’t wait for a pandemic to start exploring new ways of working. Since Who…" at bounding box center [783, 409] width 331 height 228
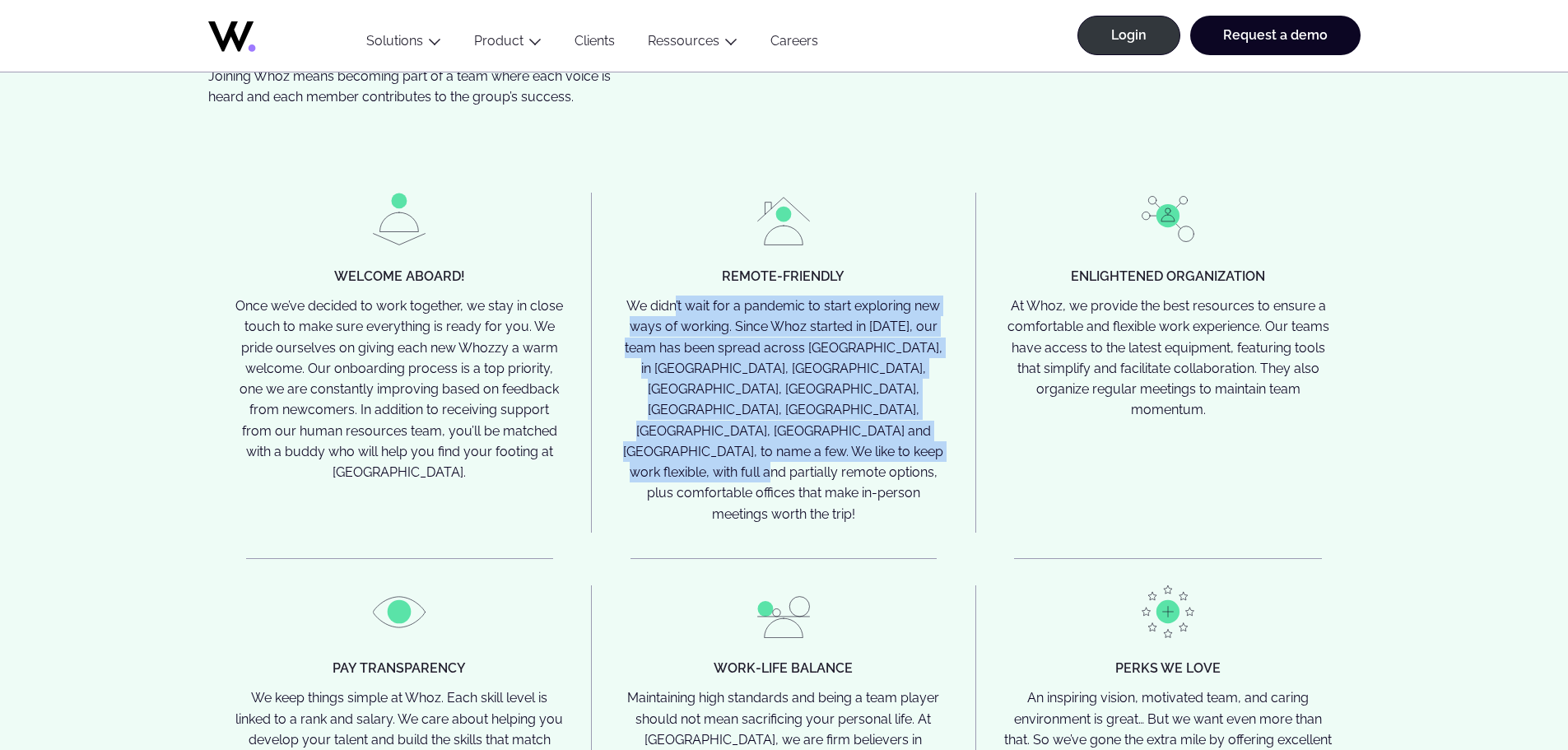
drag, startPoint x: 852, startPoint y: 460, endPoint x: 666, endPoint y: 273, distance: 263.8
click at [666, 273] on div "Remote-friendly We didn’t wait for a pandemic to start exploring new ways of wo…" at bounding box center [783, 362] width 384 height 339
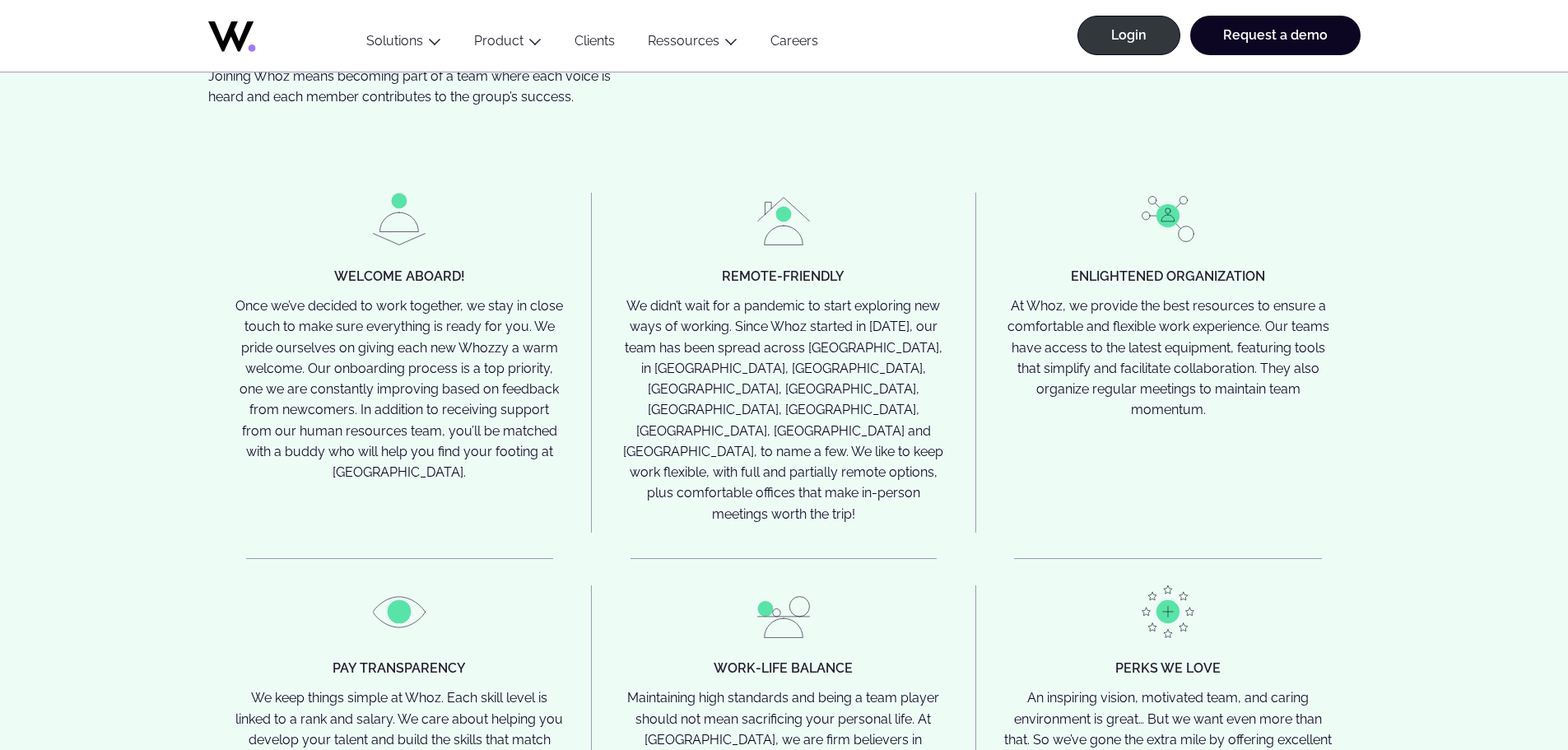
click at [653, 243] on div "Remote-friendly We didn’t wait for a pandemic to start exploring new ways of wo…" at bounding box center [783, 362] width 384 height 339
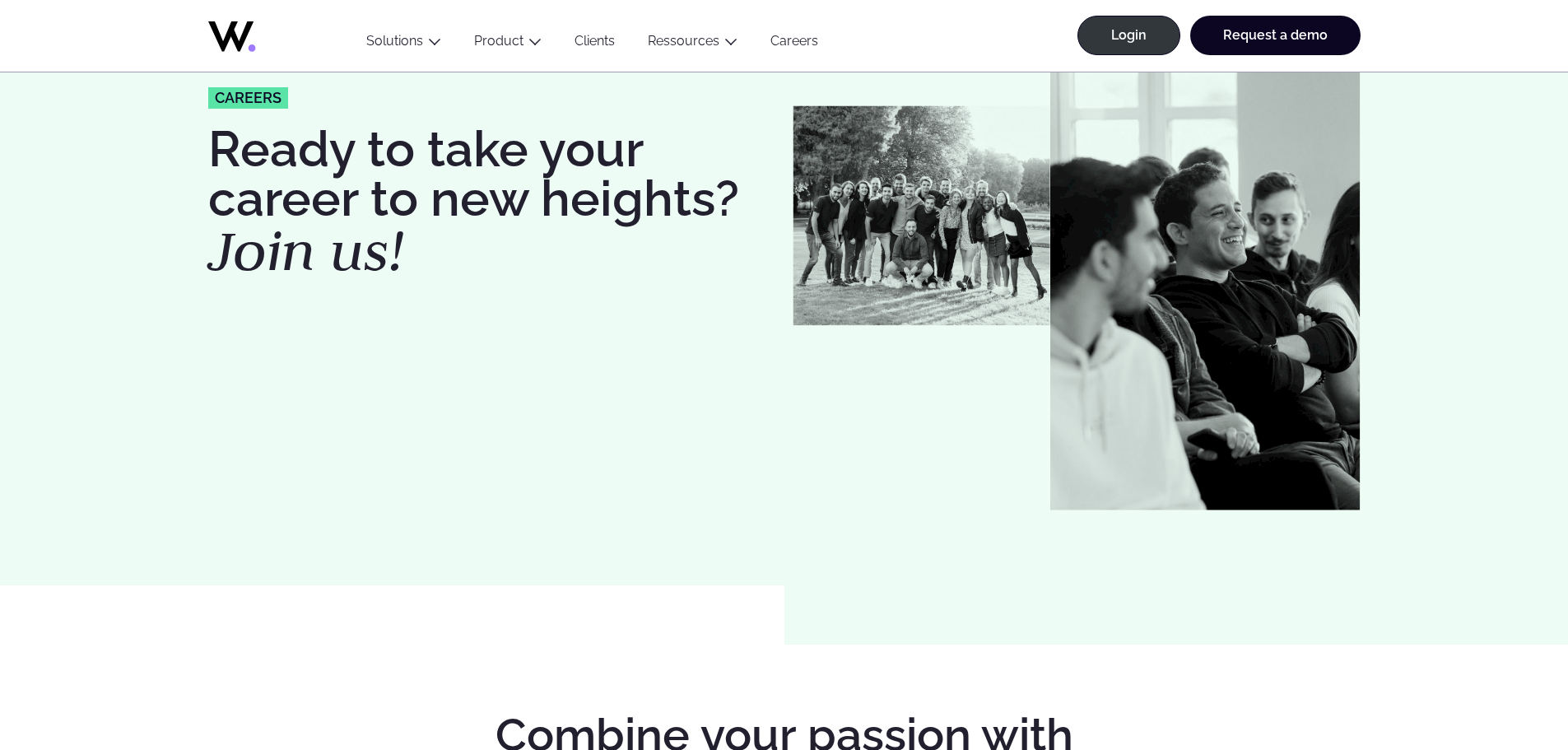
scroll to position [0, 0]
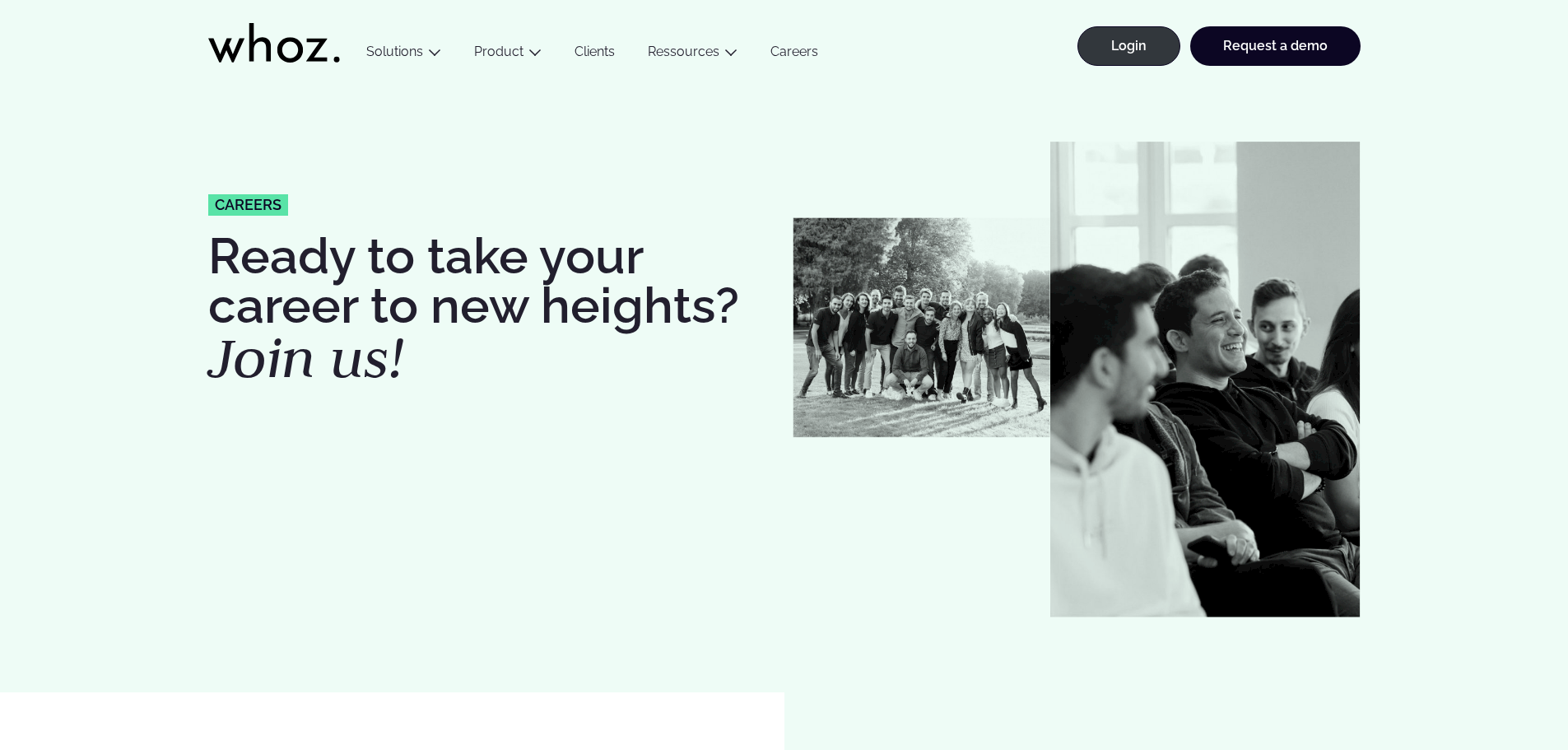
click at [786, 57] on link "Careers" at bounding box center [794, 55] width 81 height 22
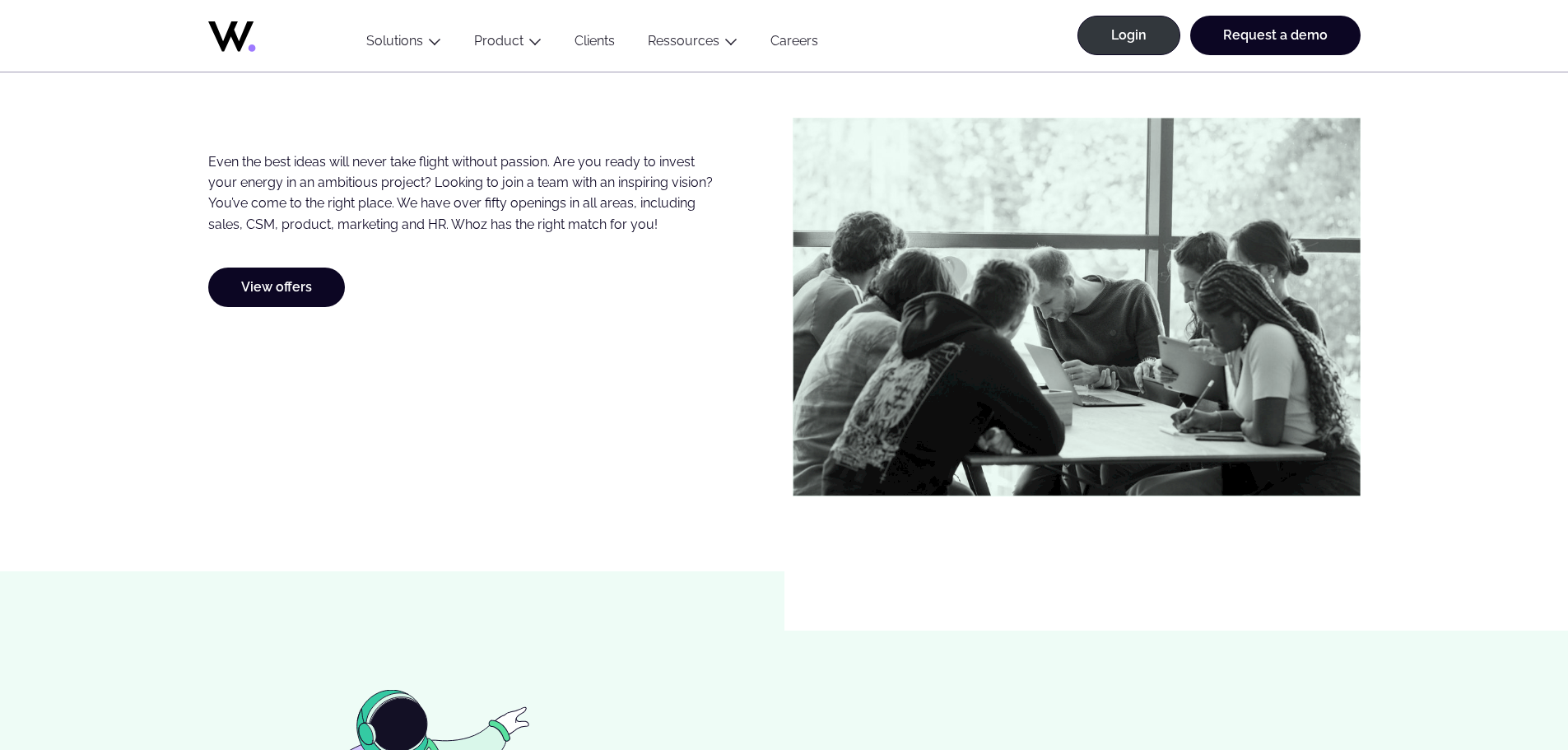
scroll to position [905, 0]
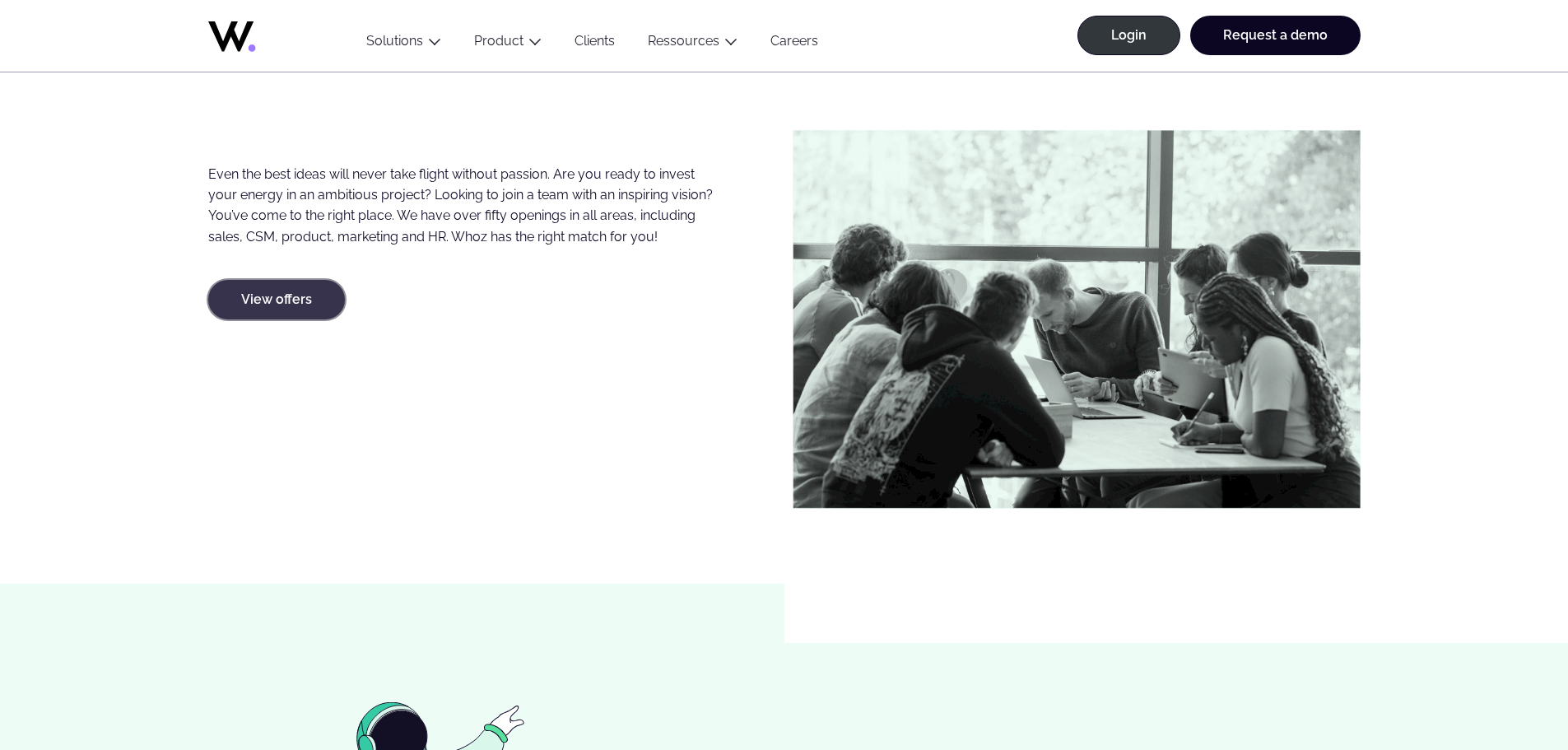
click at [288, 305] on link "View offers" at bounding box center [276, 299] width 136 height 39
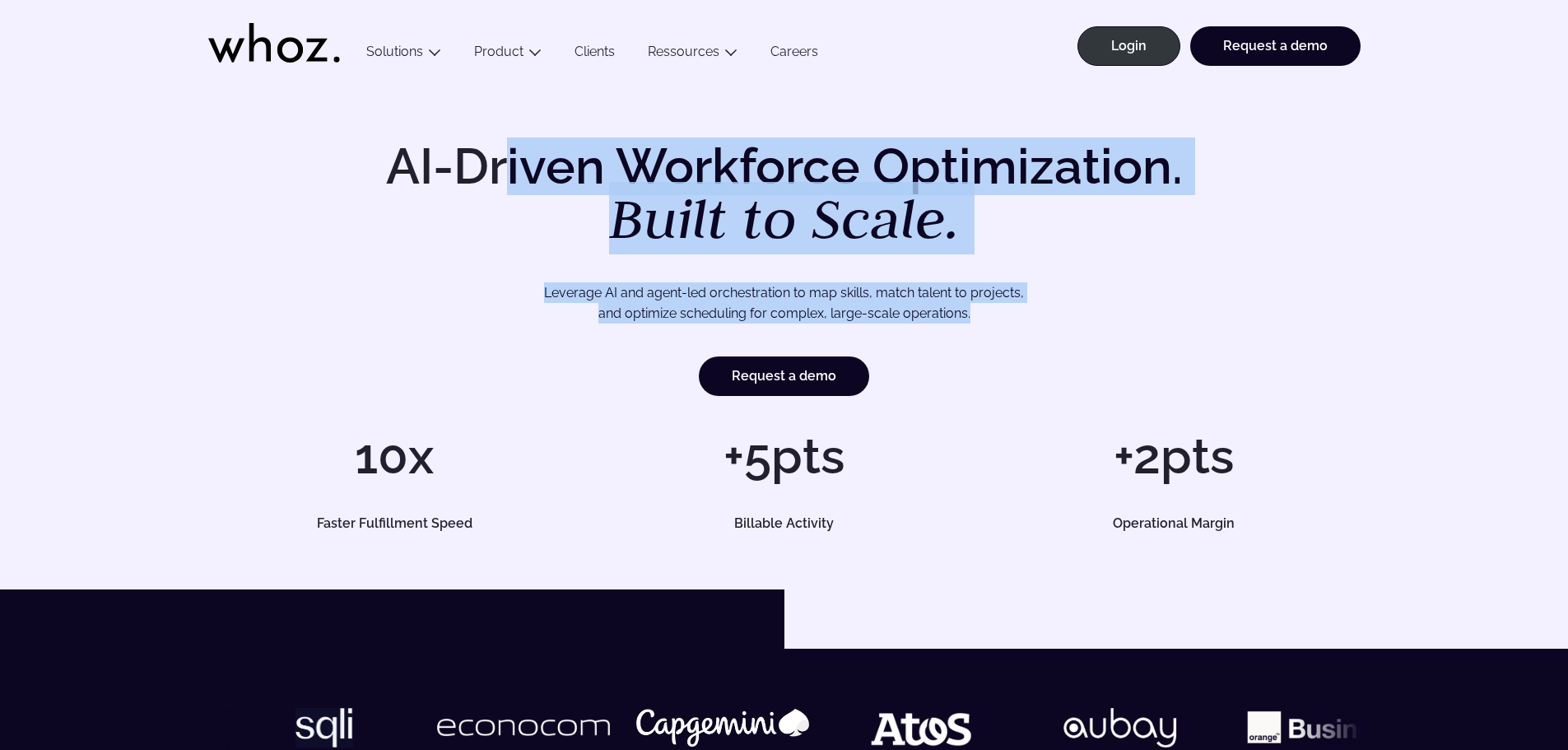
drag, startPoint x: 518, startPoint y: 180, endPoint x: 1064, endPoint y: 304, distance: 559.9
click at [1064, 304] on div "AI-Driven Workforce Optimization. Built to Scale. Leverage AI and agent-led orc…" at bounding box center [784, 269] width 1152 height 254
click at [1067, 302] on p "Leverage AI and agent-led orchestration to map skills, match talent to projects…" at bounding box center [784, 303] width 1037 height 42
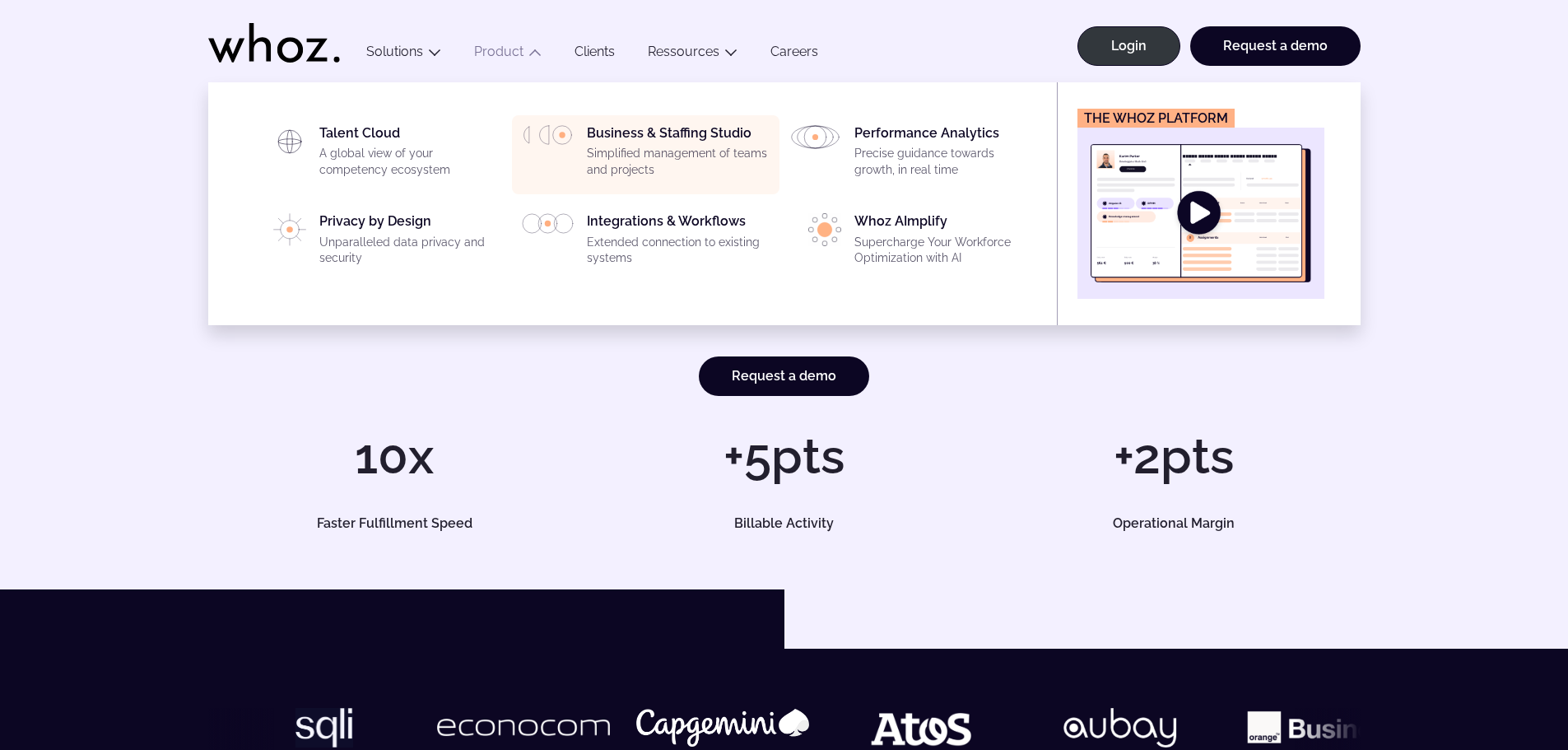
click at [634, 131] on div "Business & Staffing Studio Simplified management of teams and projects" at bounding box center [678, 155] width 183 height 59
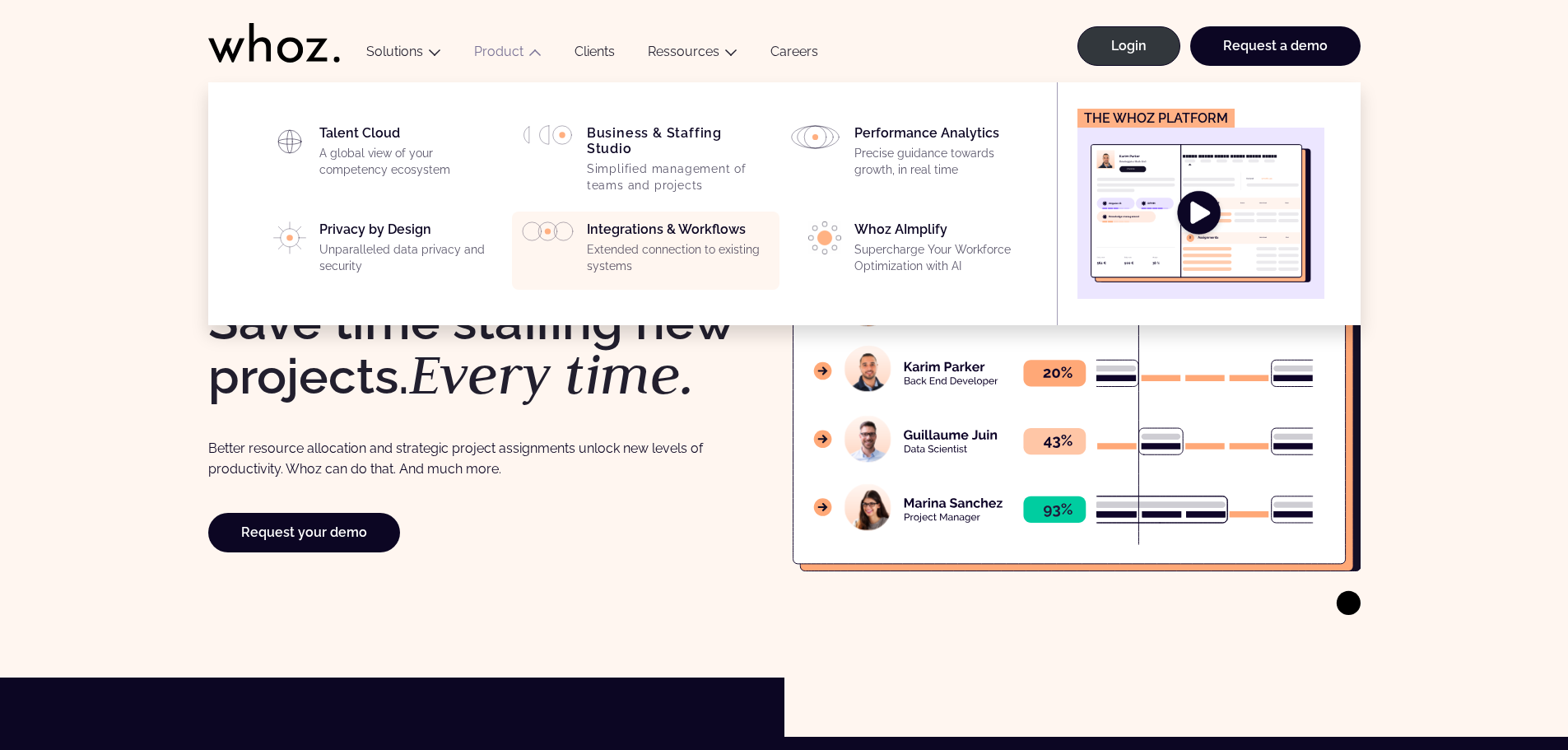
click at [704, 242] on p "Extended connection to existing systems" at bounding box center [678, 258] width 183 height 32
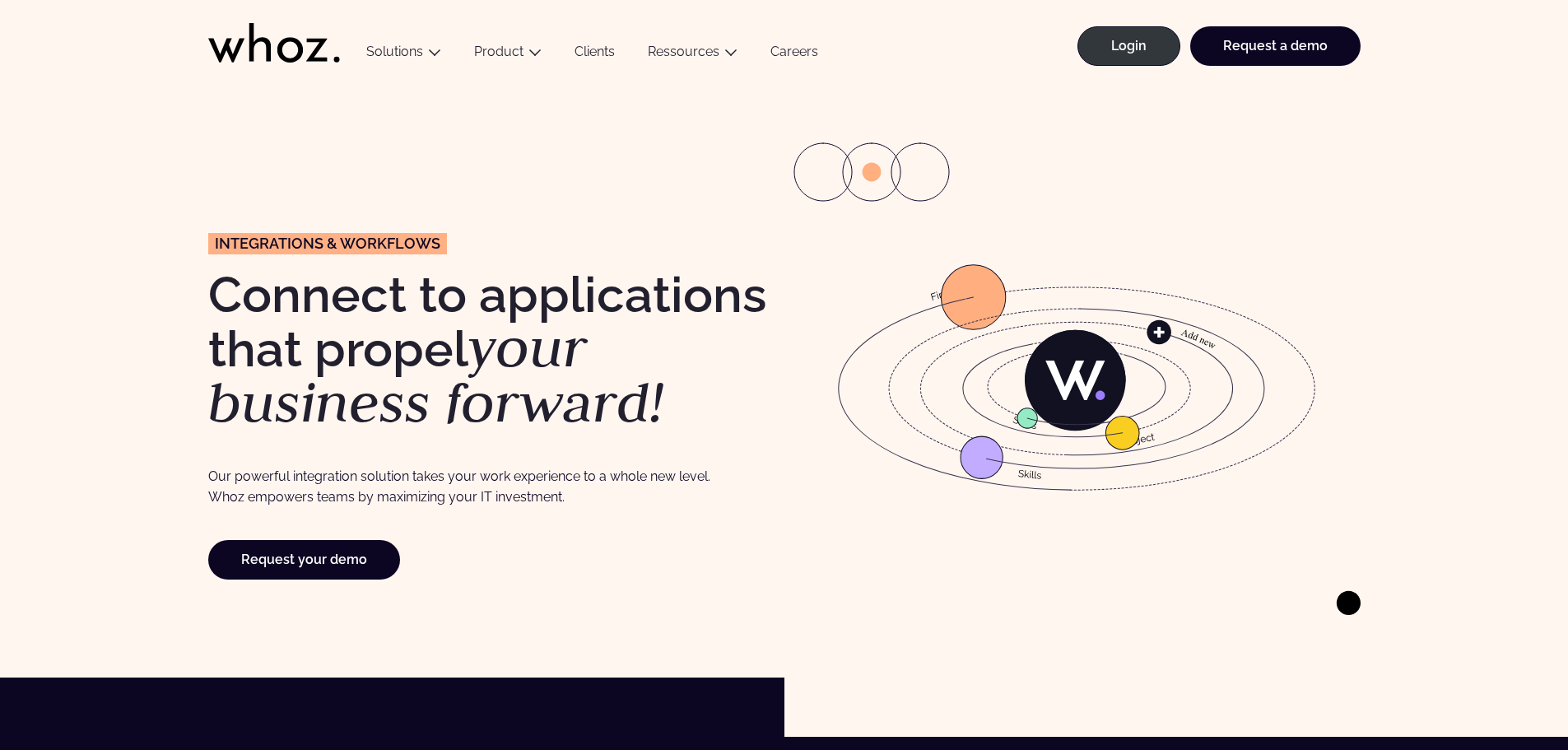
click at [640, 43] on ul "Menu Solutions Industries IT Services Consulting Engineering Company size Large…" at bounding box center [591, 41] width 485 height 82
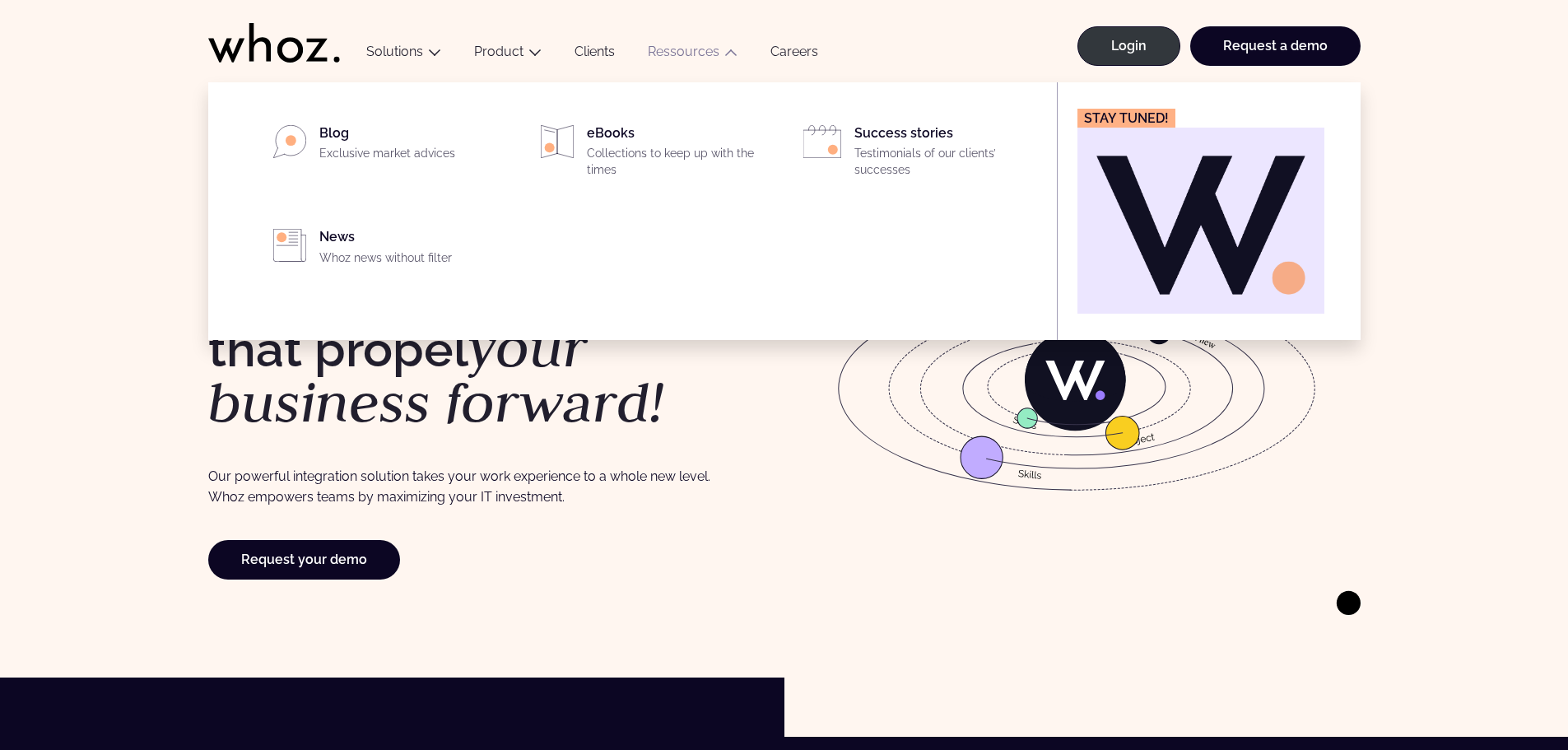
click at [673, 56] on link "Ressources" at bounding box center [684, 51] width 72 height 15
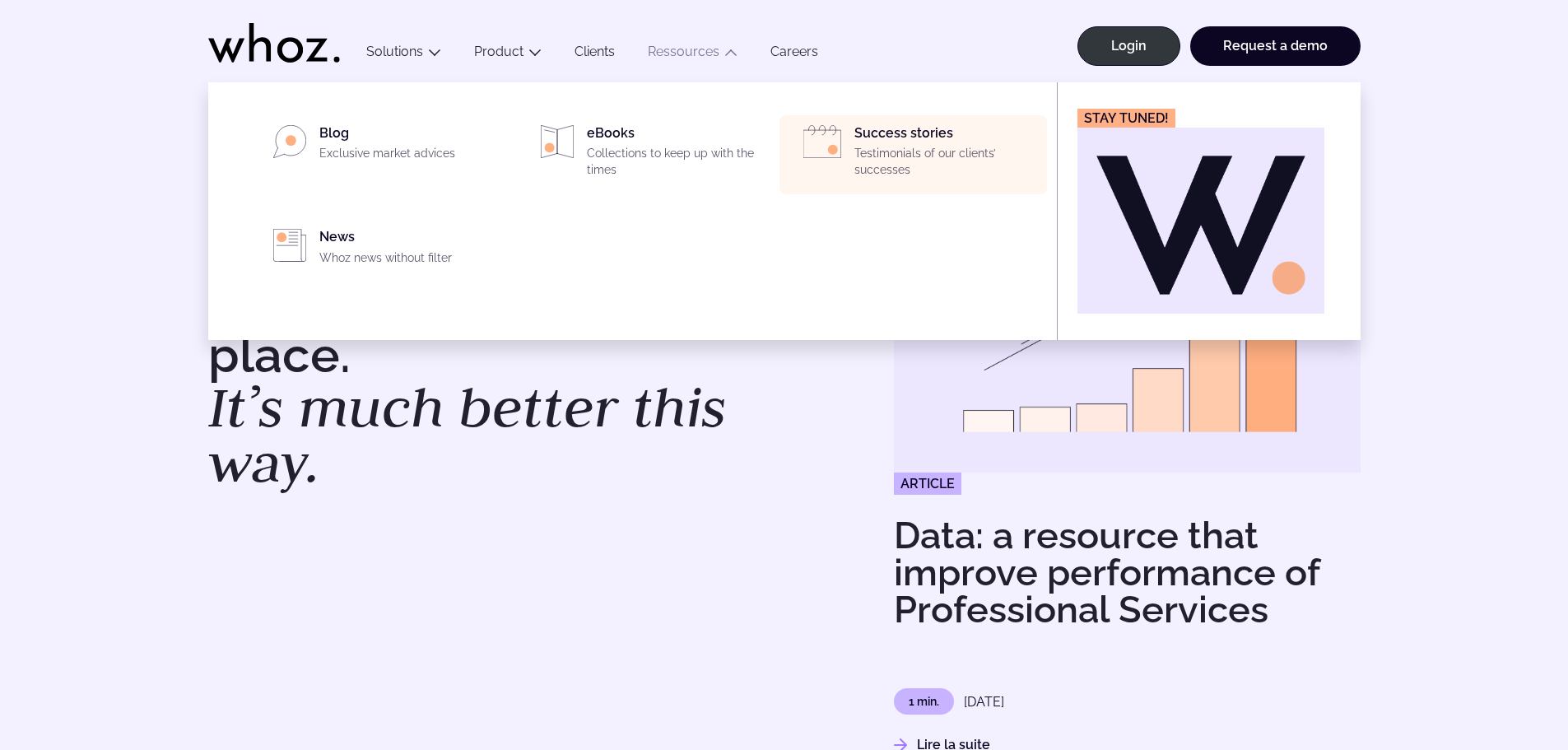
click at [865, 128] on div "Success stories Testimonials of our clients’ successes" at bounding box center [945, 155] width 183 height 59
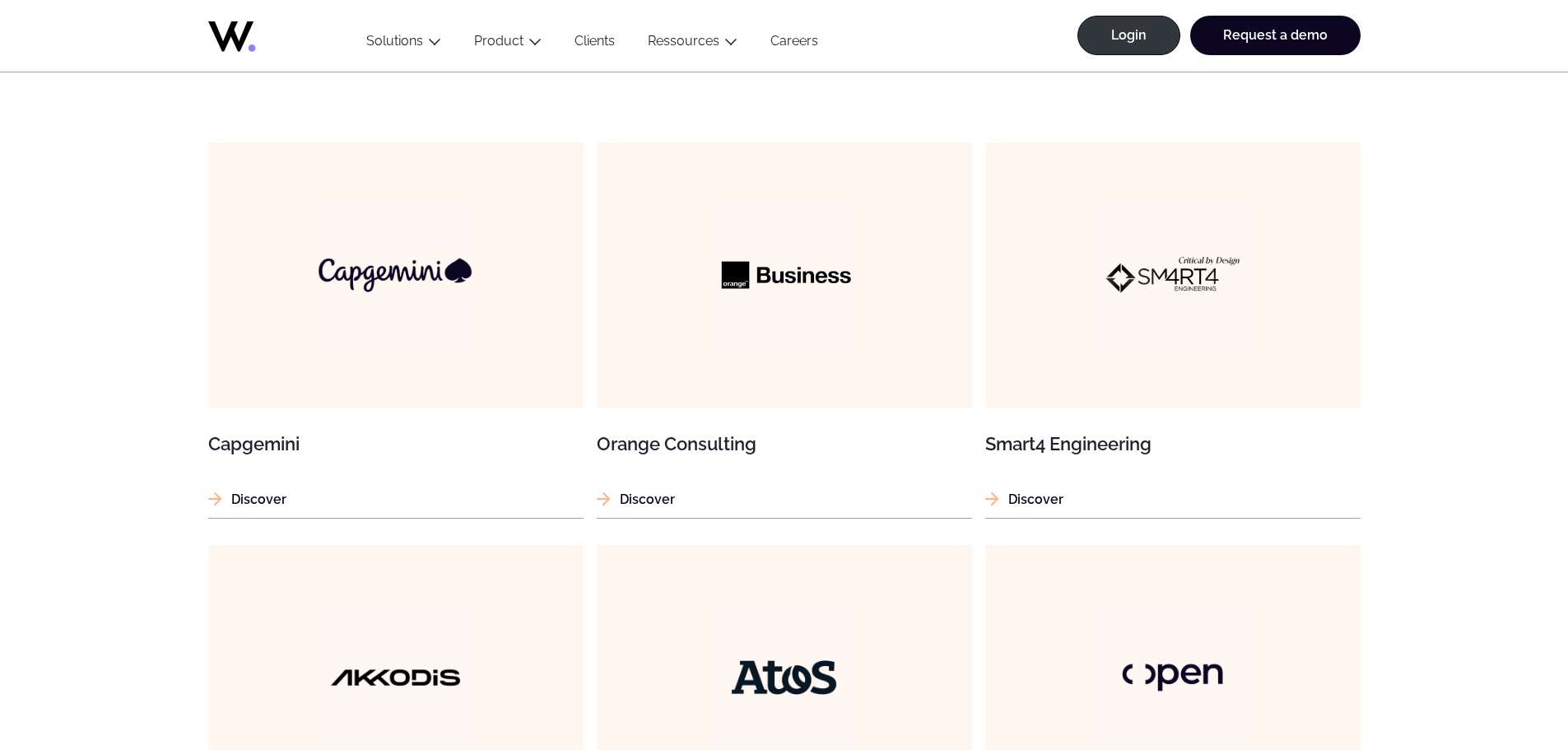
scroll to position [986, 0]
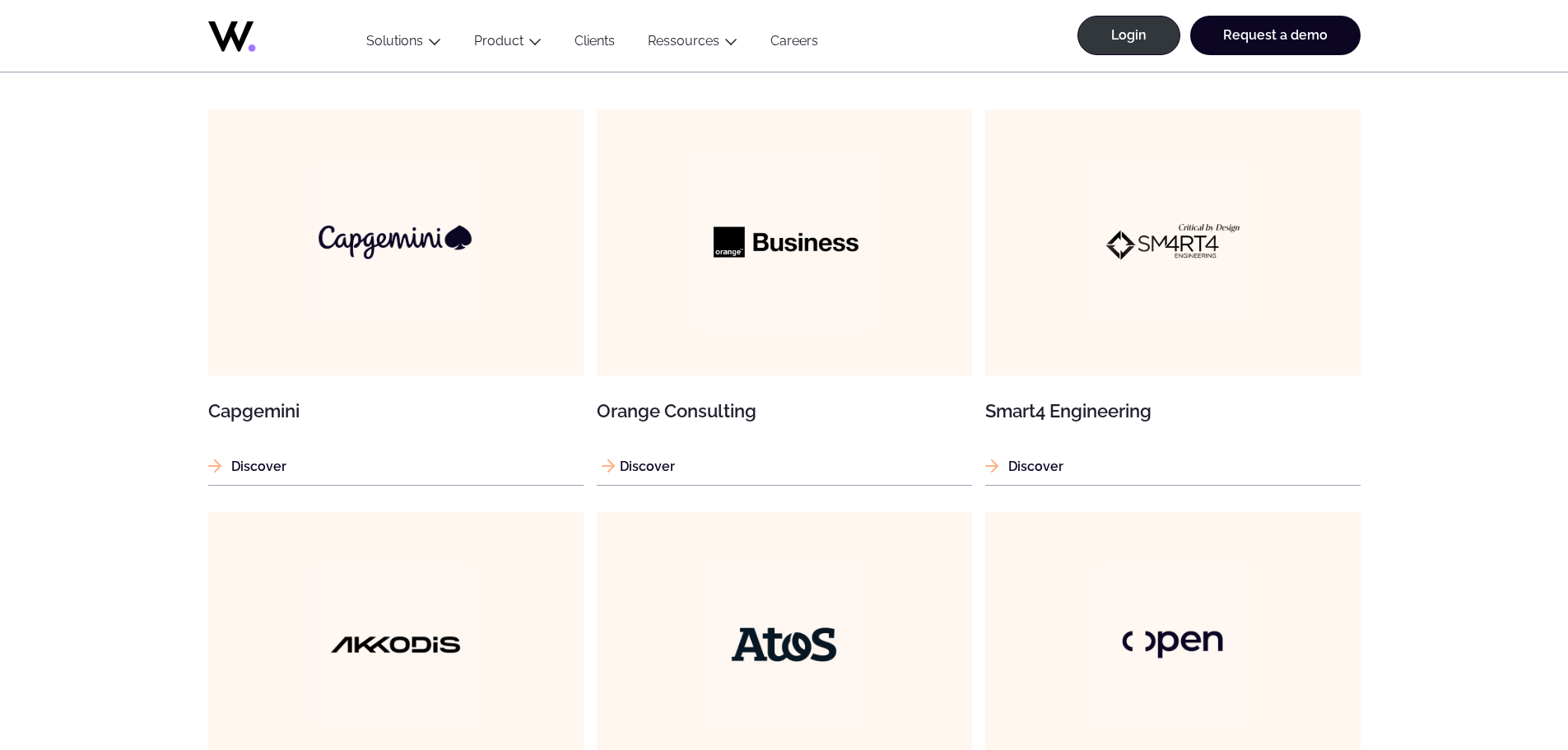
click at [679, 470] on p "Discover" at bounding box center [784, 466] width 375 height 21
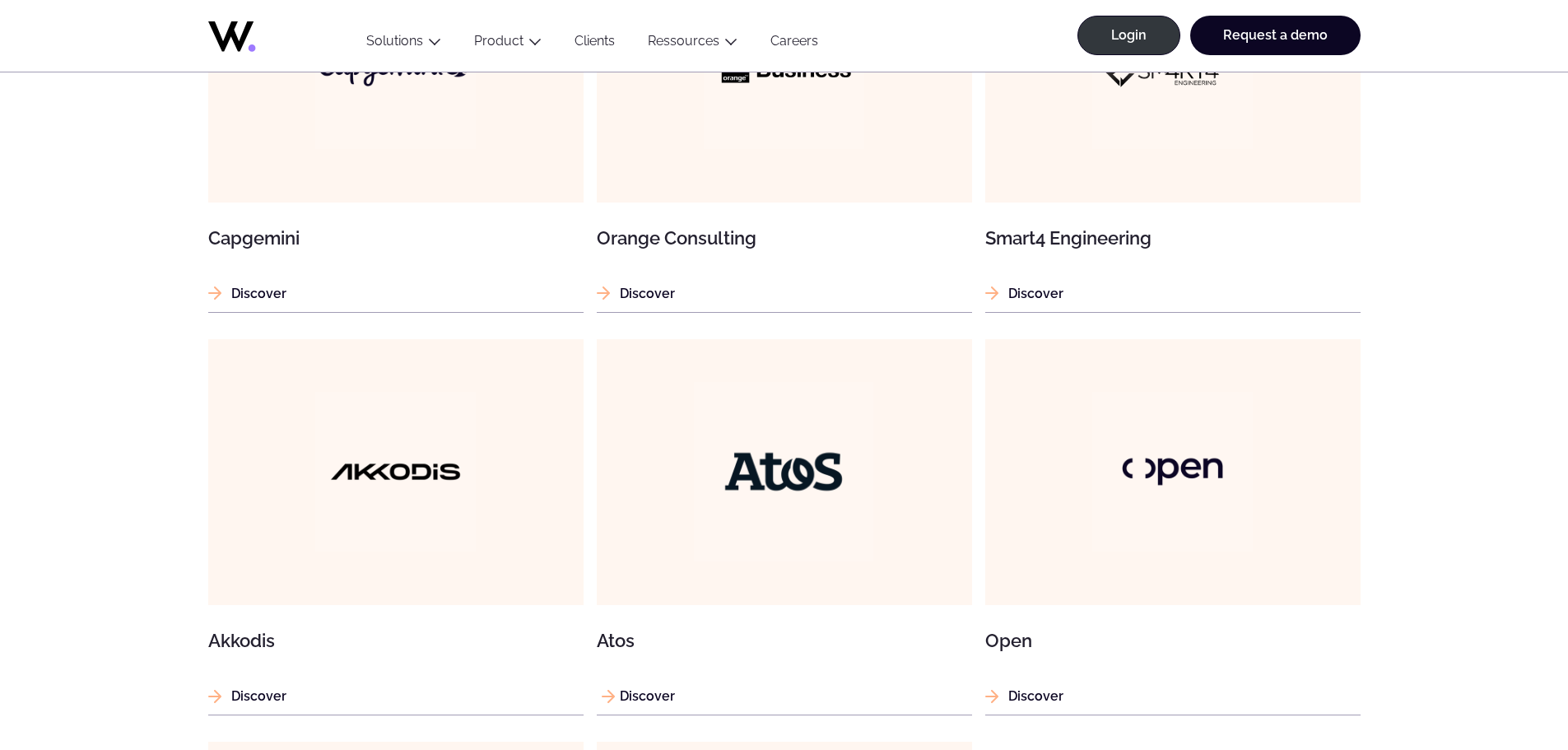
click at [775, 512] on figure at bounding box center [784, 471] width 375 height 266
